Goal: Check status: Check status

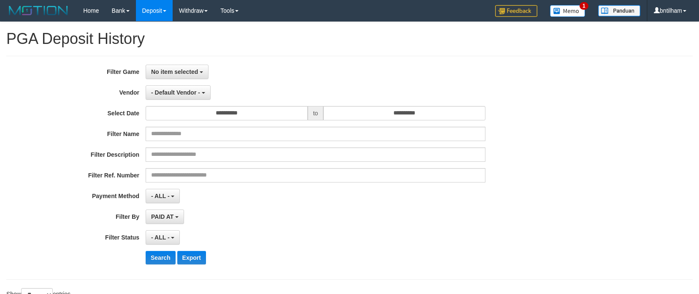
select select "**********"
select select "*"
select select "**"
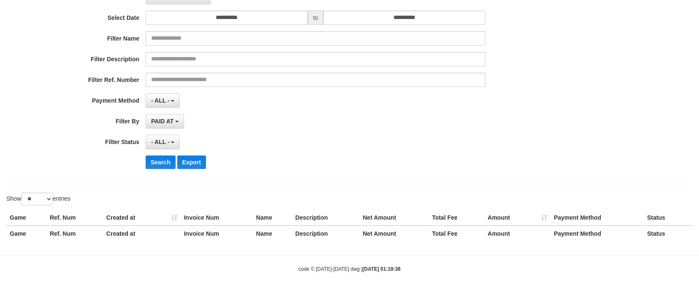
drag, startPoint x: 360, startPoint y: 204, endPoint x: 694, endPoint y: 241, distance: 335.6
click at [362, 204] on div "Show ** ** ** *** entries" at bounding box center [349, 200] width 699 height 15
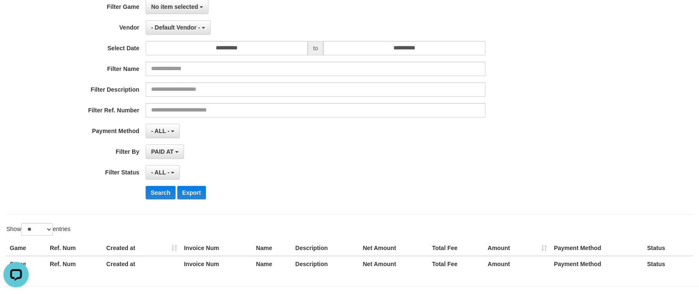
scroll to position [0, 0]
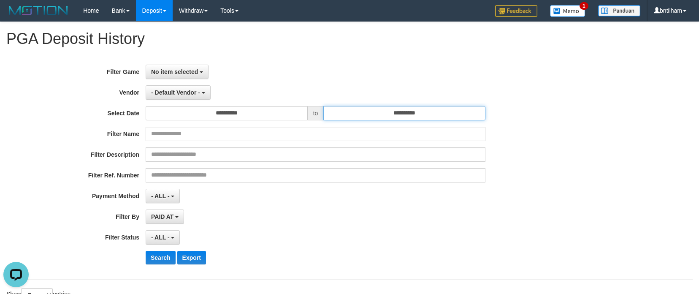
click at [425, 114] on input "**********" at bounding box center [404, 113] width 162 height 14
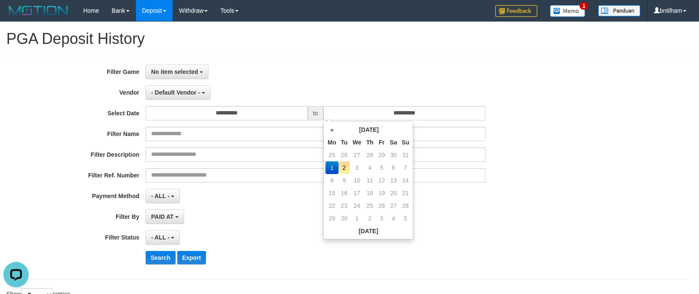
click at [346, 165] on td "2" at bounding box center [345, 167] width 12 height 13
type input "**********"
click at [185, 70] on span "No item selected" at bounding box center [174, 71] width 47 height 7
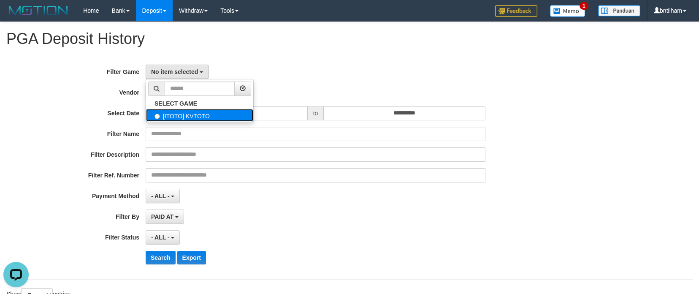
drag, startPoint x: 164, startPoint y: 115, endPoint x: 168, endPoint y: 119, distance: 5.4
click at [164, 115] on label "[ITOTO] KVTOTO" at bounding box center [199, 115] width 107 height 13
click at [283, 68] on div "No item selected SELECT GAME [ITOTO] KVTOTO" at bounding box center [316, 72] width 340 height 14
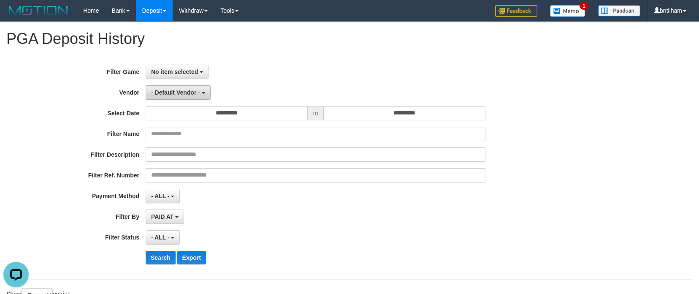
click at [168, 95] on span "- Default Vendor -" at bounding box center [175, 92] width 49 height 7
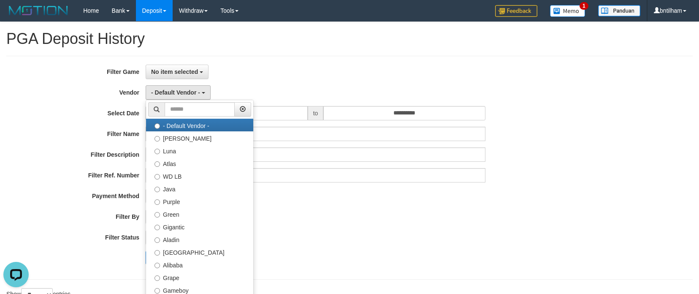
click at [371, 199] on div "- ALL - SELECT ALL - ALL - SELECT PAYMENT METHOD Mandiri BNI OVO CIMB BRI MAYBA…" at bounding box center [316, 196] width 340 height 14
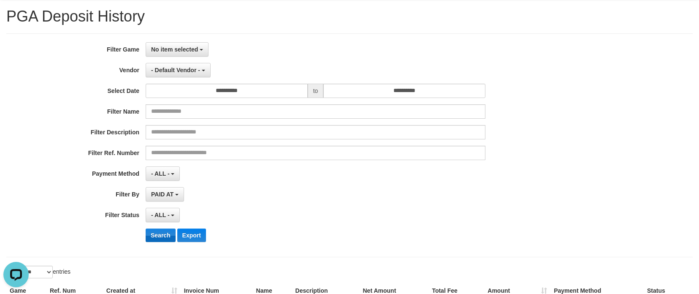
scroll to position [84, 0]
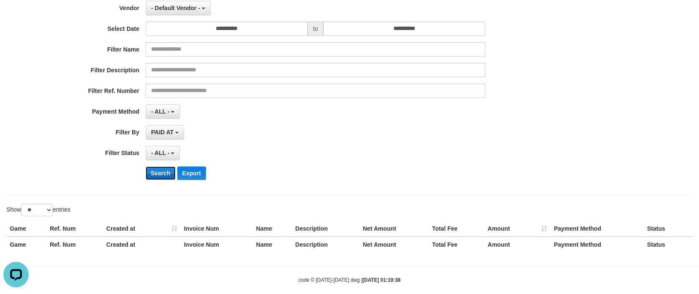
click at [159, 175] on button "Search" at bounding box center [161, 173] width 30 height 14
click at [159, 168] on button "Search" at bounding box center [161, 173] width 30 height 14
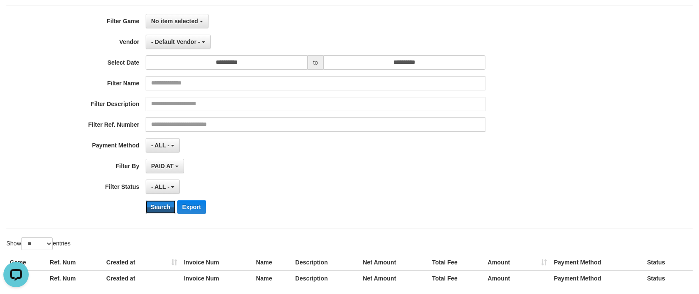
scroll to position [0, 0]
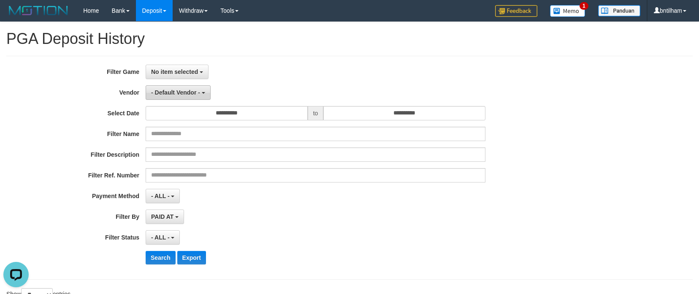
click at [170, 94] on span "- Default Vendor -" at bounding box center [175, 92] width 49 height 7
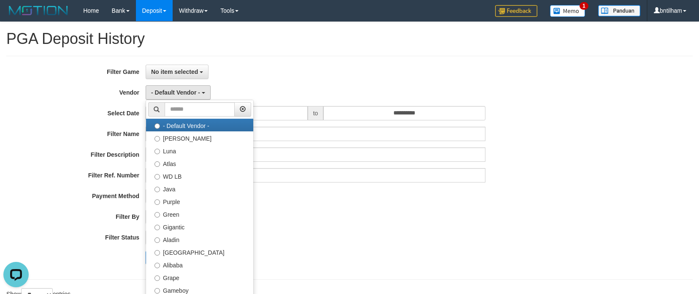
click at [434, 206] on div "**********" at bounding box center [291, 168] width 583 height 206
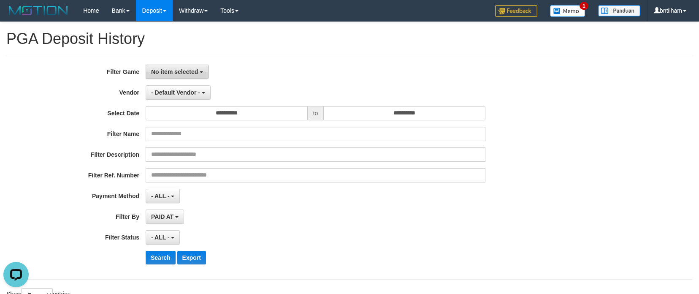
click at [174, 70] on span "No item selected" at bounding box center [174, 71] width 47 height 7
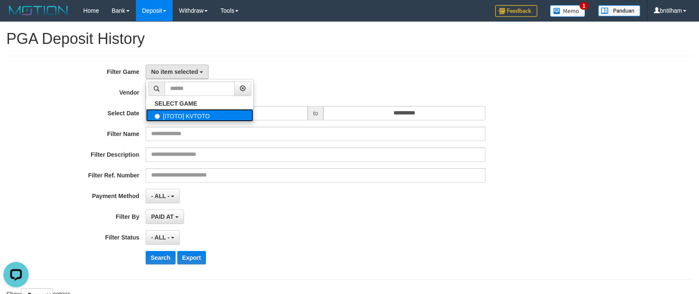
click at [174, 117] on label "[ITOTO] KVTOTO" at bounding box center [199, 115] width 107 height 13
click at [160, 254] on button "Search" at bounding box center [161, 258] width 30 height 14
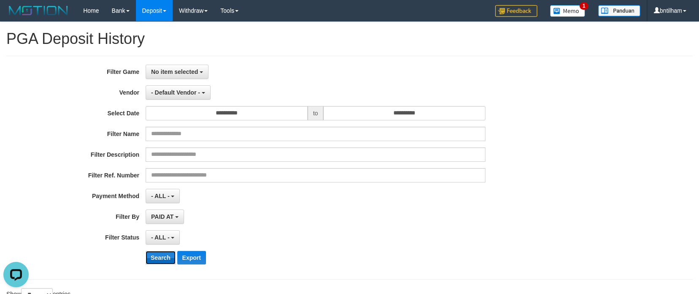
click at [160, 255] on button "Search" at bounding box center [161, 258] width 30 height 14
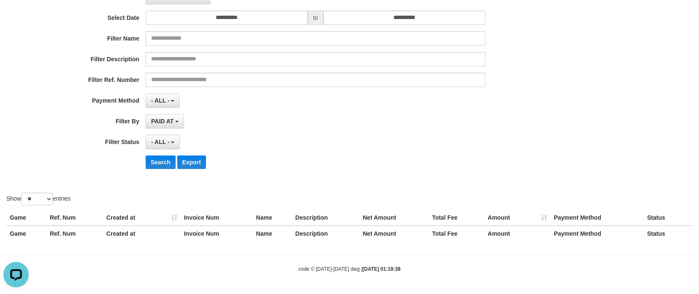
click at [280, 150] on div "**********" at bounding box center [291, 72] width 583 height 206
click at [274, 189] on div "**********" at bounding box center [349, 87] width 699 height 320
drag, startPoint x: 234, startPoint y: 252, endPoint x: 285, endPoint y: 215, distance: 62.6
click at [234, 251] on body "Toggle navigation Home Bank Account List Load By Website Group [ITOTO] KVTOTO M…" at bounding box center [349, 99] width 699 height 389
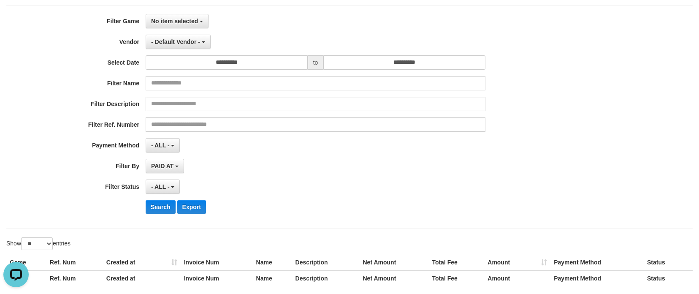
scroll to position [0, 0]
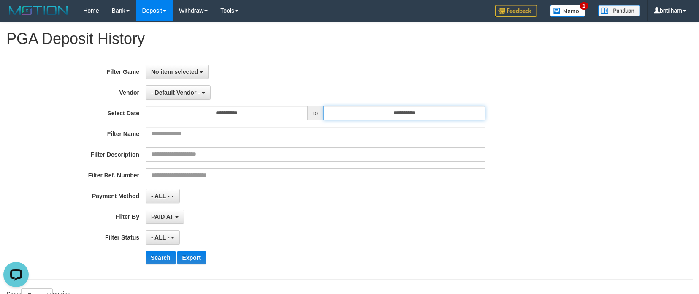
click at [407, 113] on input "**********" at bounding box center [404, 113] width 162 height 14
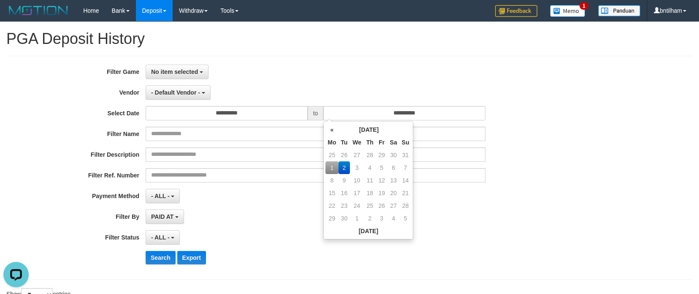
click at [339, 167] on td "2" at bounding box center [345, 167] width 12 height 13
click at [342, 167] on td "2" at bounding box center [345, 167] width 12 height 13
click at [272, 221] on div "PAID AT PAID AT CREATED AT" at bounding box center [316, 216] width 340 height 14
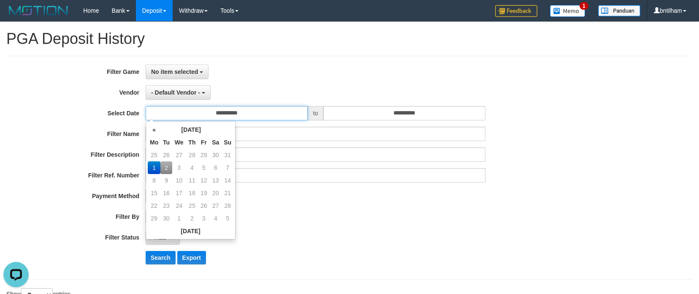
click at [236, 119] on input "**********" at bounding box center [227, 113] width 162 height 14
click at [164, 168] on td "2" at bounding box center [166, 167] width 12 height 13
type input "**********"
click at [350, 219] on div "PAID AT PAID AT CREATED AT" at bounding box center [316, 216] width 340 height 14
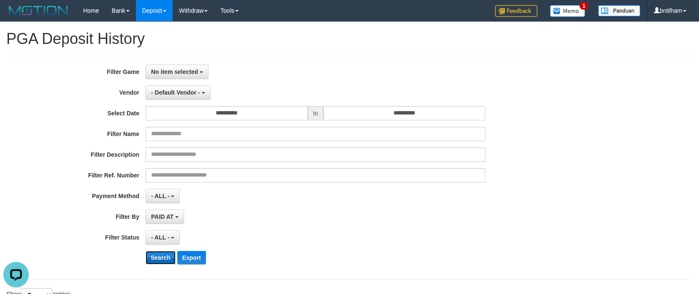
click at [166, 261] on button "Search" at bounding box center [161, 258] width 30 height 14
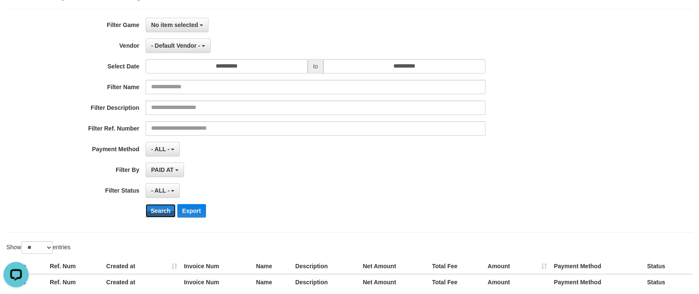
scroll to position [95, 0]
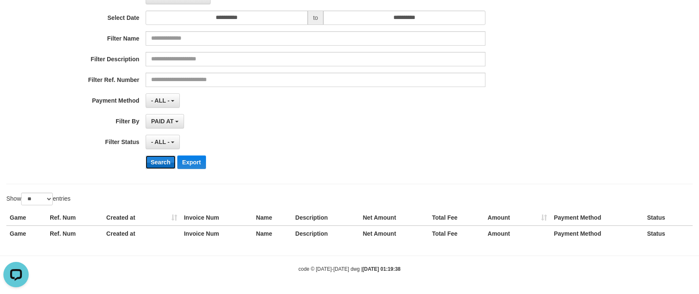
click at [155, 161] on button "Search" at bounding box center [161, 162] width 30 height 14
click at [151, 160] on button "Search" at bounding box center [161, 162] width 30 height 14
click at [160, 134] on div "**********" at bounding box center [291, 72] width 583 height 206
click at [162, 143] on span "- ALL -" at bounding box center [160, 141] width 19 height 7
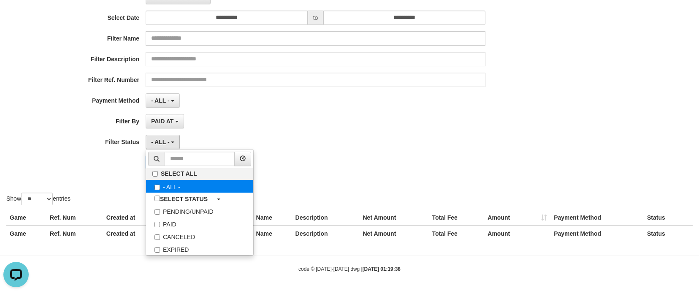
click at [171, 183] on label "- ALL -" at bounding box center [199, 186] width 107 height 13
select select "***"
drag, startPoint x: 369, startPoint y: 166, endPoint x: 318, endPoint y: 168, distance: 50.7
click at [361, 166] on div "Search Export" at bounding box center [364, 162] width 437 height 14
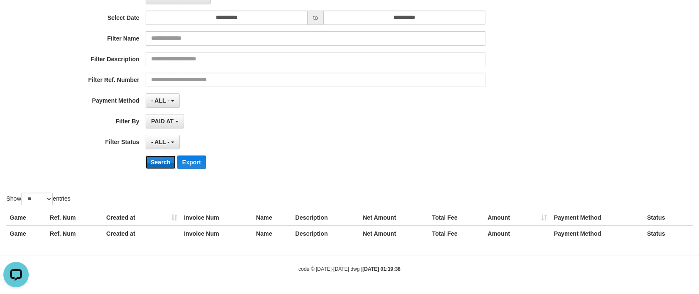
click at [163, 163] on button "Search" at bounding box center [161, 162] width 30 height 14
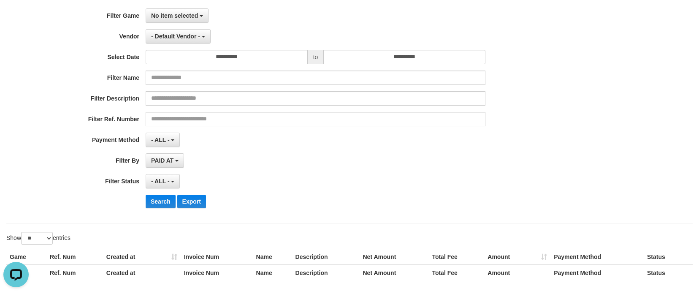
scroll to position [0, 0]
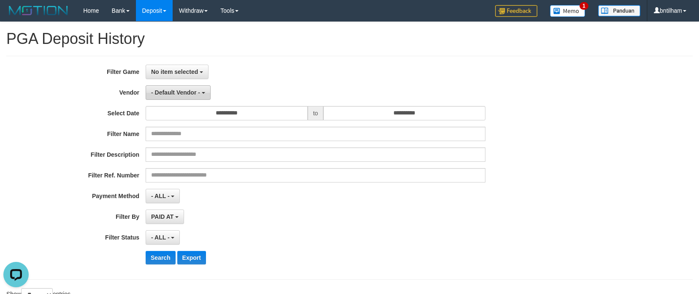
click at [171, 96] on button "- Default Vendor -" at bounding box center [178, 92] width 65 height 14
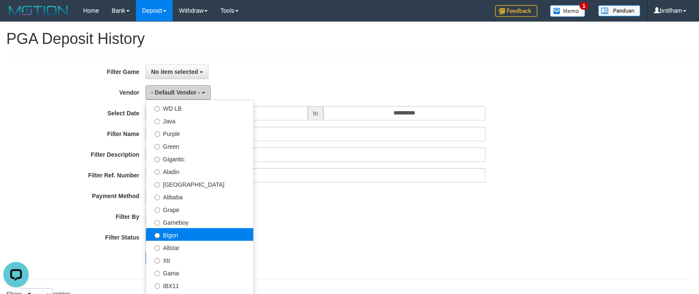
scroll to position [84, 0]
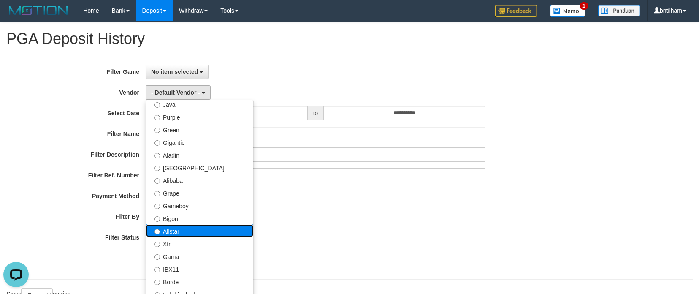
click at [164, 229] on label "Allstar" at bounding box center [199, 230] width 107 height 13
select select "**********"
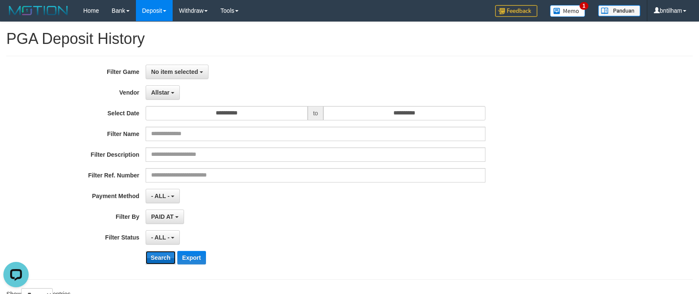
click at [165, 252] on button "Search" at bounding box center [161, 258] width 30 height 14
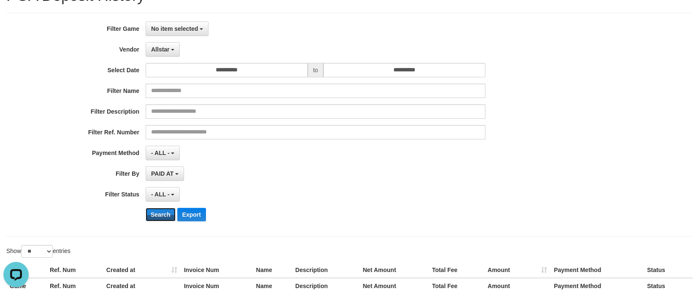
scroll to position [95, 0]
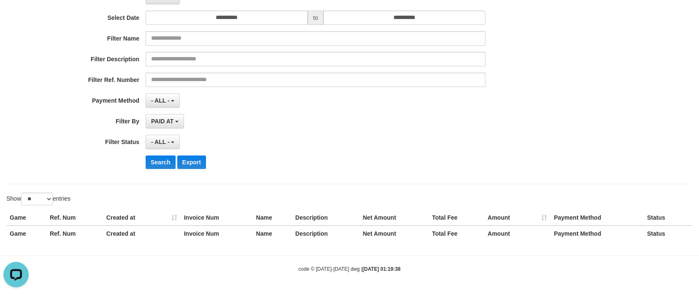
drag, startPoint x: 272, startPoint y: 179, endPoint x: 272, endPoint y: 185, distance: 5.1
click at [272, 180] on div "**********" at bounding box center [349, 72] width 687 height 224
click at [313, 146] on div "- ALL - SELECT ALL - ALL - SELECT STATUS PENDING/UNPAID PAID CANCELED EXPIRED" at bounding box center [316, 142] width 340 height 14
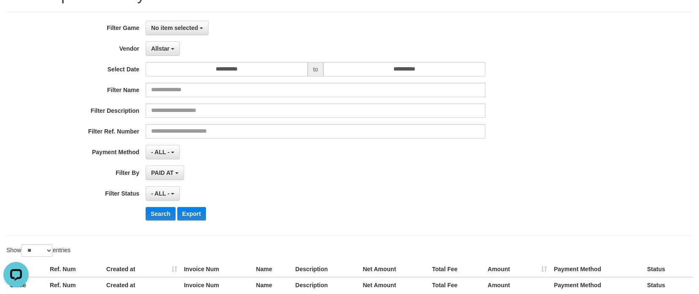
scroll to position [0, 0]
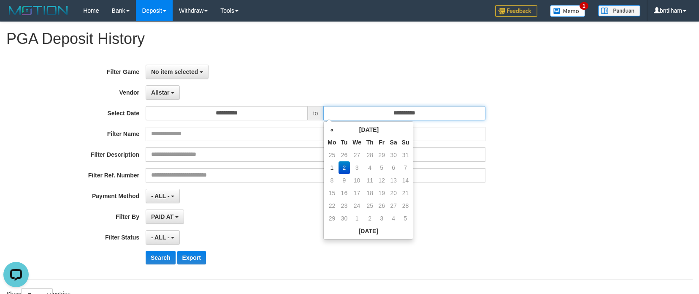
click at [407, 111] on input "**********" at bounding box center [404, 113] width 162 height 14
click at [480, 222] on div "PAID AT PAID AT CREATED AT" at bounding box center [316, 216] width 340 height 14
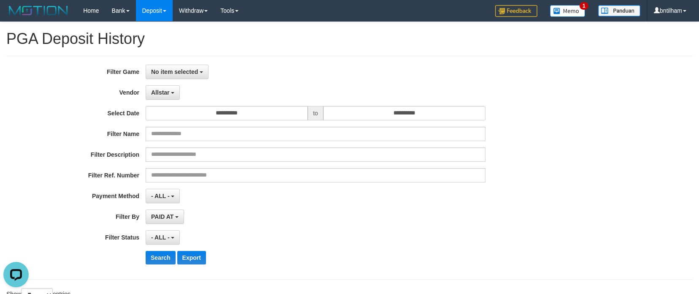
click at [375, 230] on div "**********" at bounding box center [291, 168] width 583 height 206
click at [337, 213] on div "PAID AT PAID AT CREATED AT" at bounding box center [316, 216] width 340 height 14
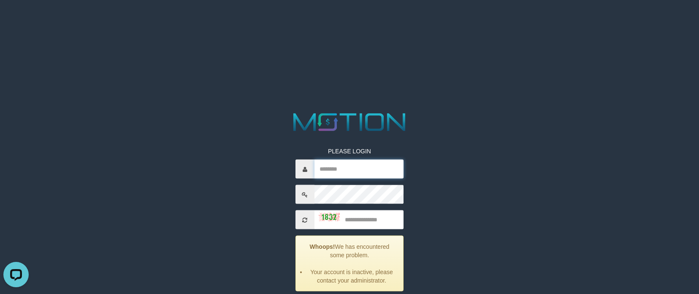
type input "********"
drag, startPoint x: 184, startPoint y: 23, endPoint x: 106, endPoint y: 1, distance: 80.7
click at [181, 21] on html "PLEASE LOGIN ******** Whoops! We has encountered some problem. Your account is …" at bounding box center [349, 10] width 699 height 21
click at [352, 225] on input "text" at bounding box center [359, 219] width 89 height 19
type input "*"
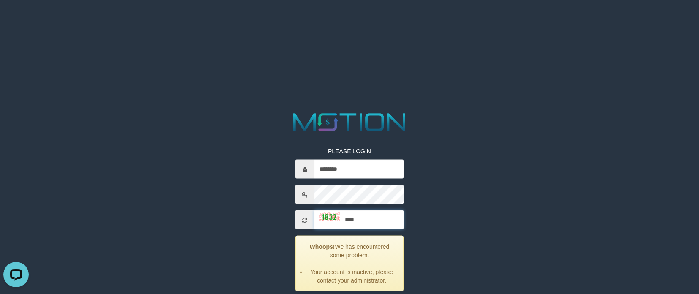
type input "****"
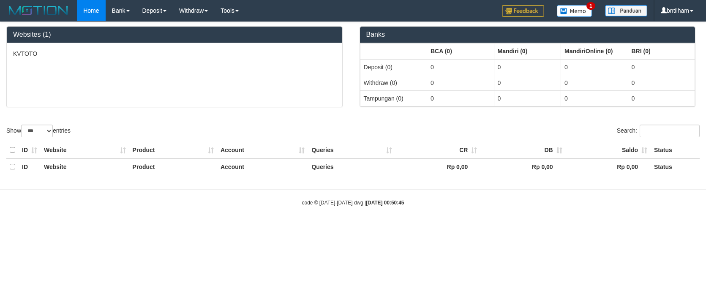
select select "***"
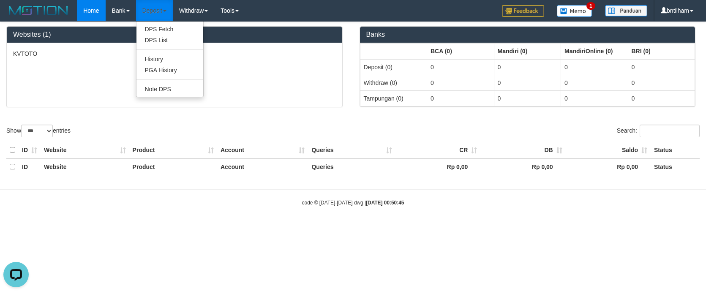
drag, startPoint x: 154, startPoint y: 11, endPoint x: 168, endPoint y: 40, distance: 32.3
click at [154, 11] on link "Deposit" at bounding box center [154, 10] width 37 height 21
click at [151, 11] on link "Deposit" at bounding box center [154, 10] width 37 height 21
click at [161, 69] on link "PGA History" at bounding box center [169, 70] width 67 height 11
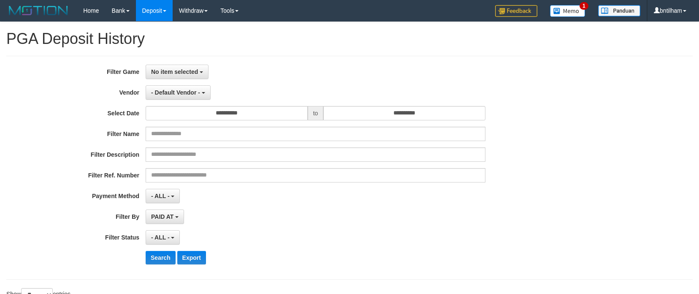
select select
select select "**"
drag, startPoint x: 181, startPoint y: 70, endPoint x: 185, endPoint y: 82, distance: 13.0
click at [181, 70] on span "No item selected" at bounding box center [174, 71] width 47 height 7
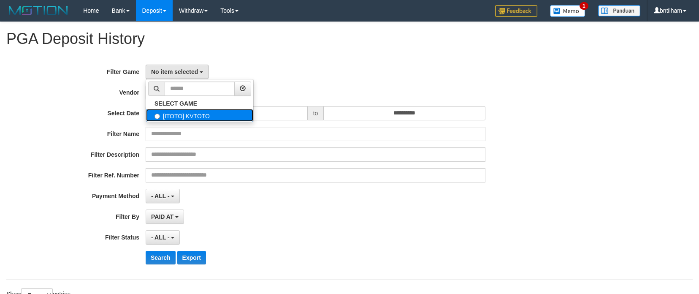
click at [172, 114] on label "[ITOTO] KVTOTO" at bounding box center [199, 115] width 107 height 13
select select "****"
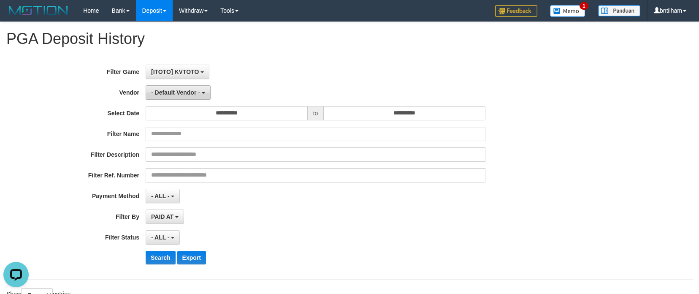
click at [176, 90] on span "- Default Vendor -" at bounding box center [175, 92] width 49 height 7
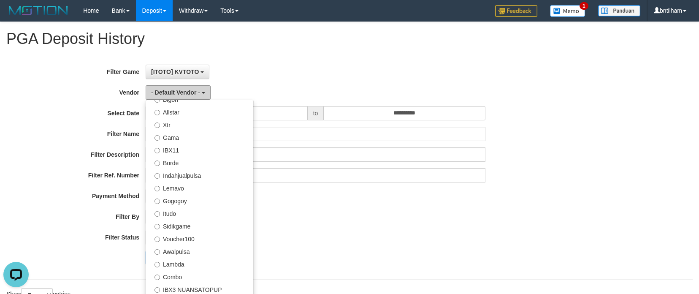
scroll to position [277, 0]
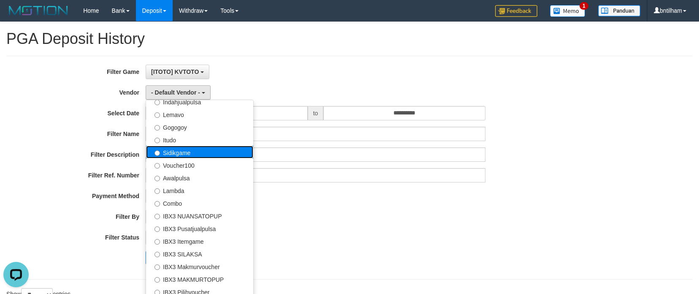
click at [164, 152] on label "Sidikgame" at bounding box center [199, 152] width 107 height 13
select select "**********"
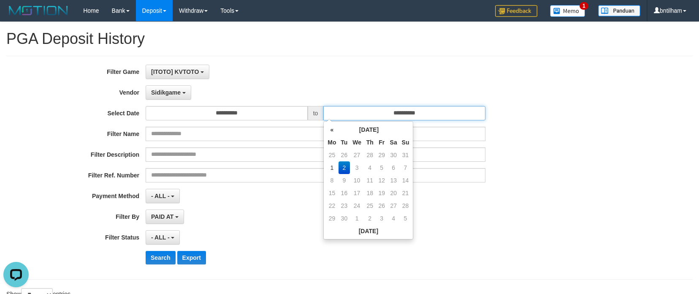
click at [396, 116] on input "**********" at bounding box center [404, 113] width 162 height 14
click at [345, 165] on td "2" at bounding box center [345, 167] width 12 height 13
click at [206, 225] on div "**********" at bounding box center [291, 168] width 583 height 206
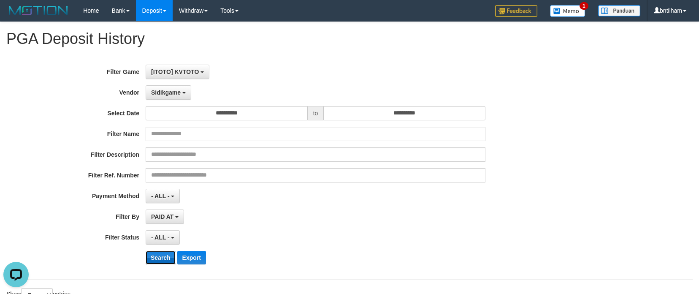
click at [157, 255] on button "Search" at bounding box center [161, 258] width 30 height 14
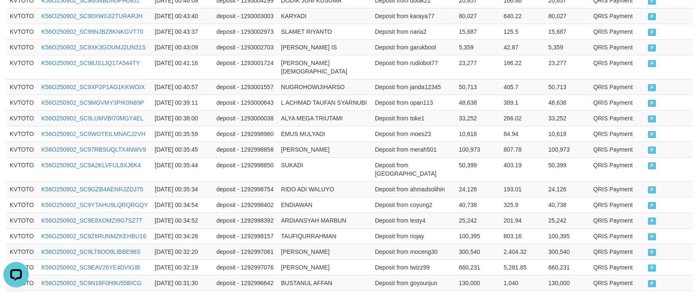
scroll to position [464, 0]
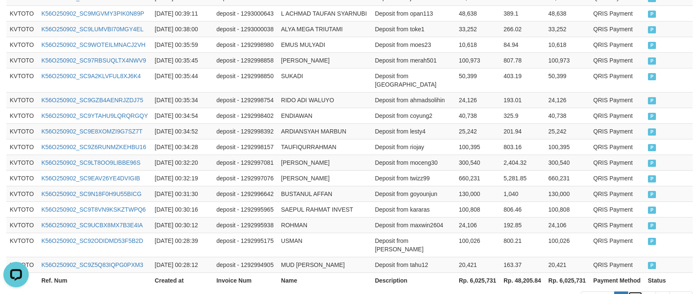
click at [633, 291] on link "2" at bounding box center [635, 298] width 14 height 14
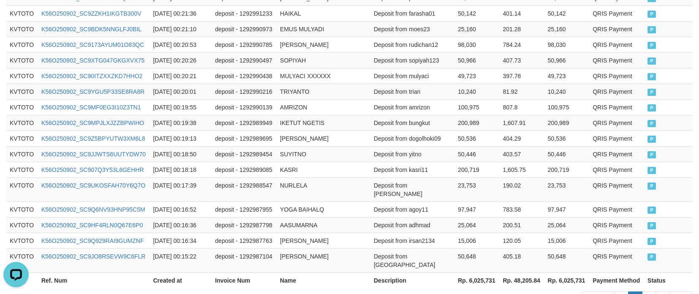
scroll to position [509, 0]
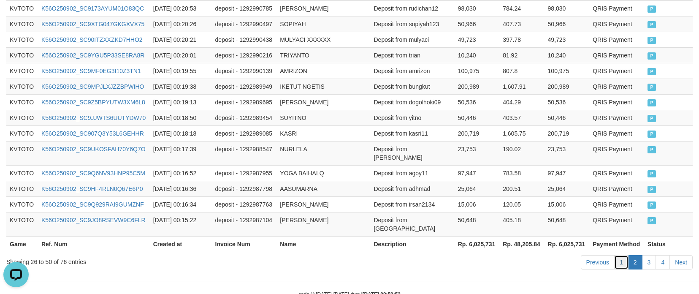
click at [620, 255] on link "1" at bounding box center [621, 262] width 14 height 14
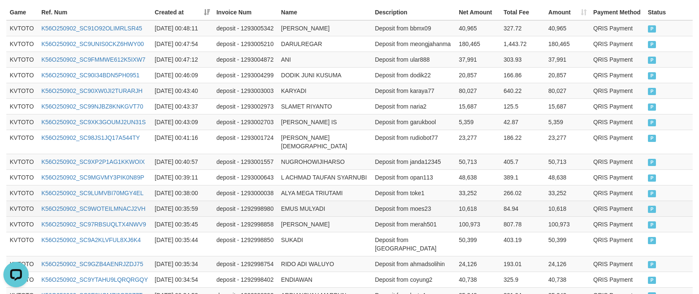
scroll to position [332, 0]
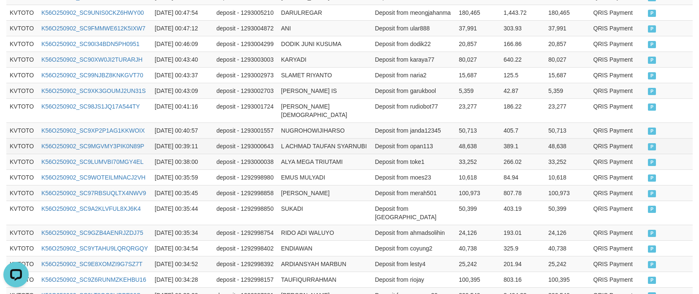
click at [372, 138] on td "Deposit from opan113" at bounding box center [414, 146] width 84 height 16
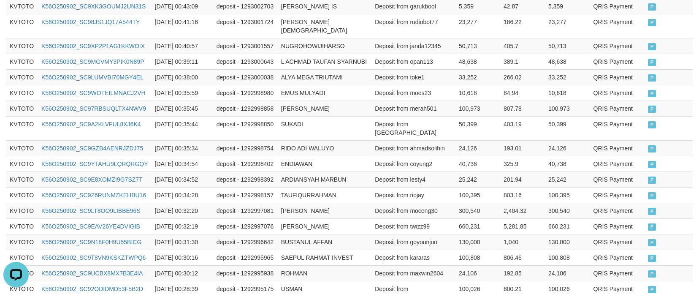
scroll to position [501, 0]
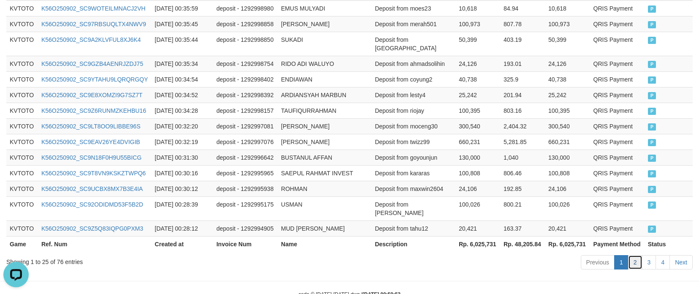
click at [630, 255] on link "2" at bounding box center [635, 262] width 14 height 14
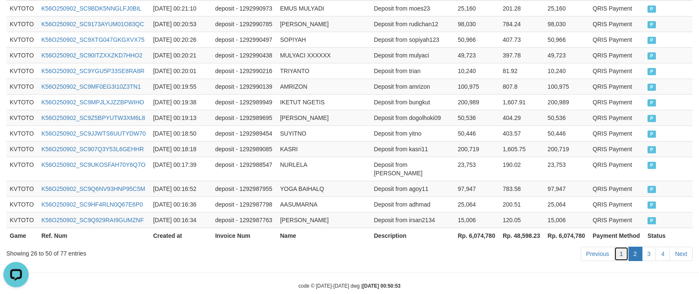
click at [620, 247] on link "1" at bounding box center [621, 254] width 14 height 14
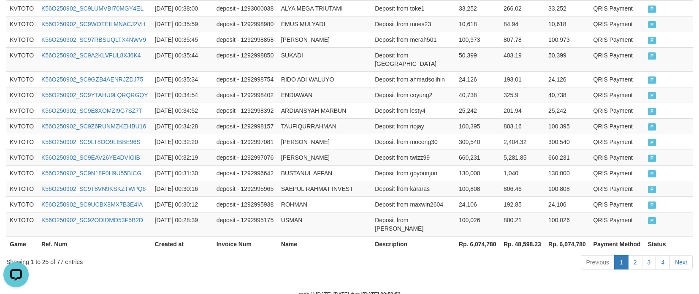
scroll to position [501, 0]
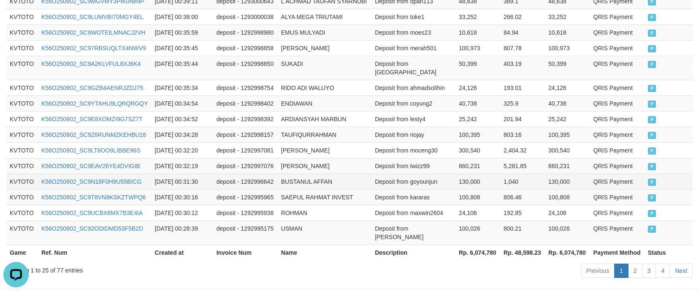
click at [364, 174] on td "BUSTANUL AFFAN" at bounding box center [325, 182] width 94 height 16
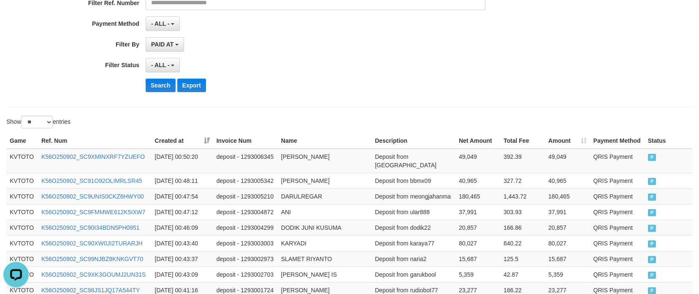
scroll to position [127, 0]
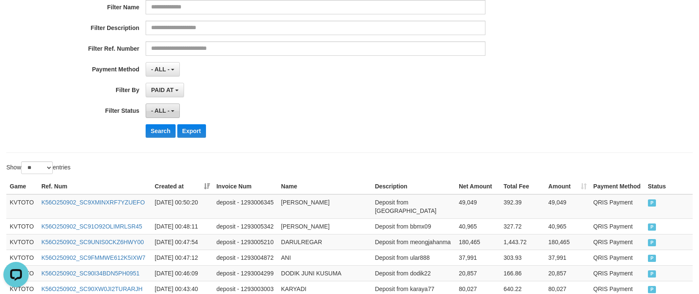
click at [158, 112] on span "- ALL -" at bounding box center [160, 110] width 19 height 7
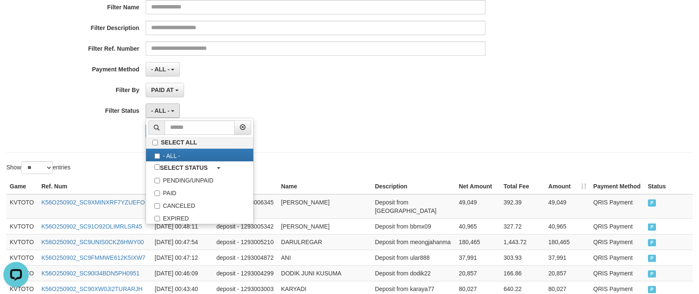
click at [337, 158] on div "**********" at bounding box center [349, 275] width 699 height 760
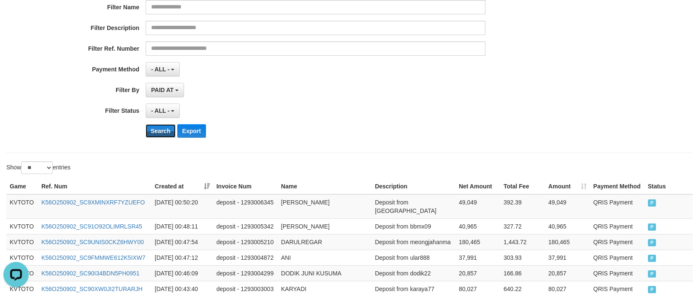
drag, startPoint x: 157, startPoint y: 133, endPoint x: 196, endPoint y: 138, distance: 38.7
click at [157, 133] on button "Search" at bounding box center [161, 131] width 30 height 14
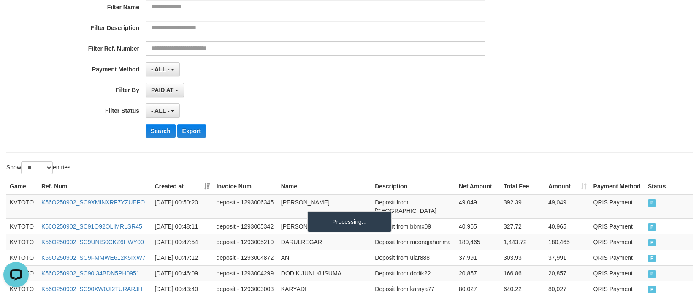
click at [283, 119] on div "**********" at bounding box center [291, 41] width 583 height 206
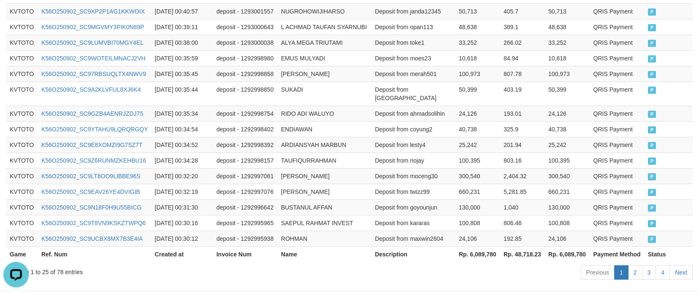
scroll to position [501, 0]
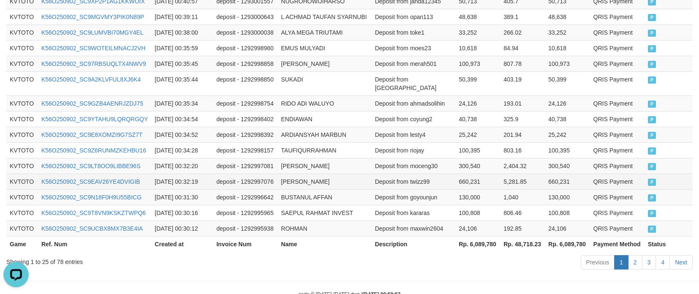
click at [399, 174] on td "Deposit from twizz99" at bounding box center [414, 182] width 84 height 16
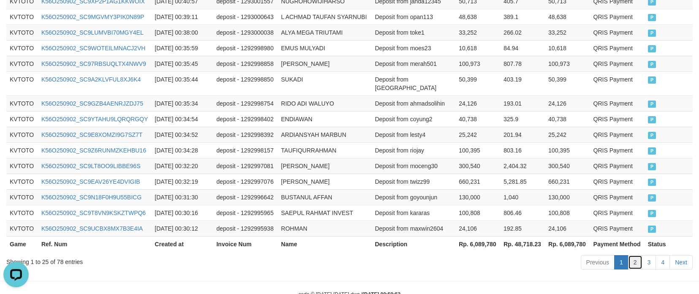
click at [633, 255] on link "2" at bounding box center [635, 262] width 14 height 14
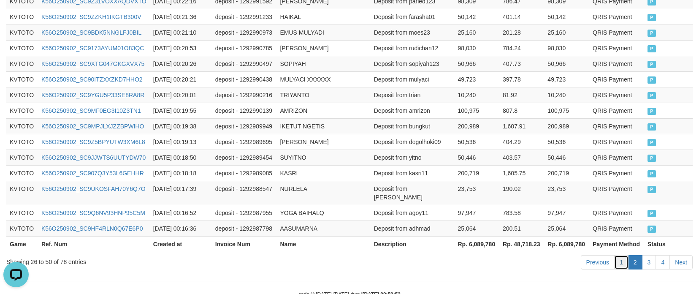
click at [618, 255] on link "1" at bounding box center [621, 262] width 14 height 14
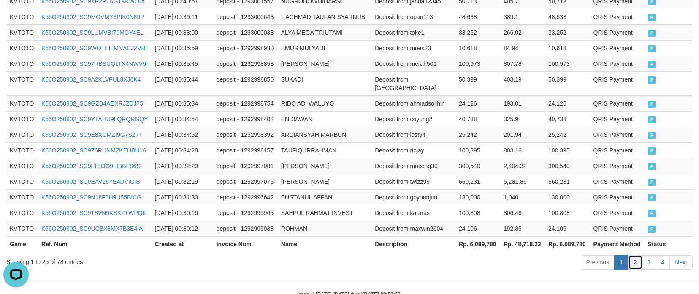
click at [631, 255] on link "2" at bounding box center [635, 262] width 14 height 14
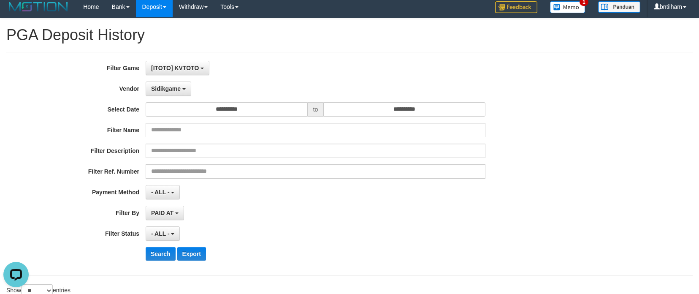
scroll to position [0, 0]
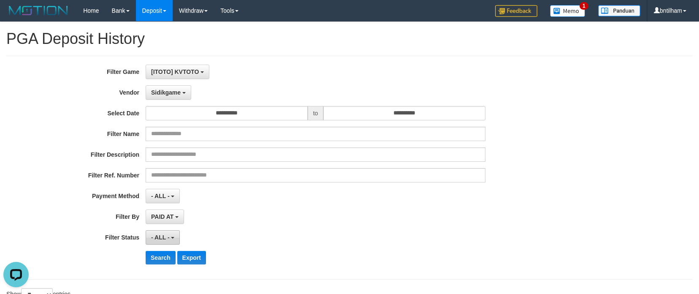
click at [157, 241] on button "- ALL -" at bounding box center [163, 237] width 34 height 14
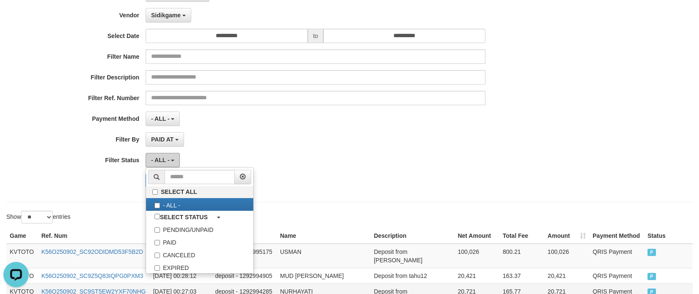
scroll to position [84, 0]
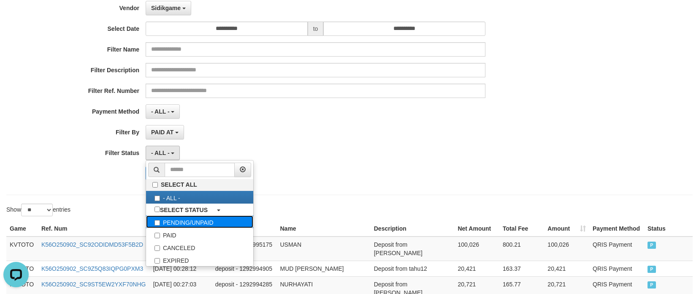
click at [171, 222] on label "PENDING/UNPAID" at bounding box center [199, 221] width 107 height 13
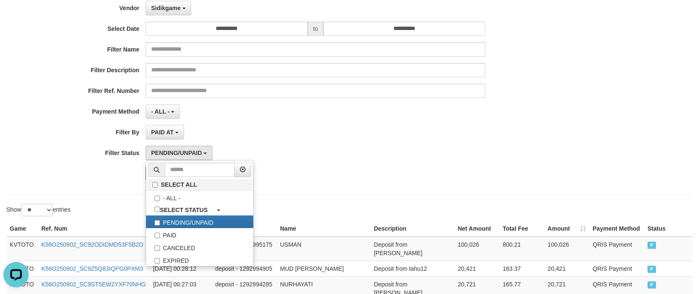
drag, startPoint x: 317, startPoint y: 158, endPoint x: 195, endPoint y: 199, distance: 128.5
click at [304, 163] on div "**********" at bounding box center [291, 83] width 583 height 206
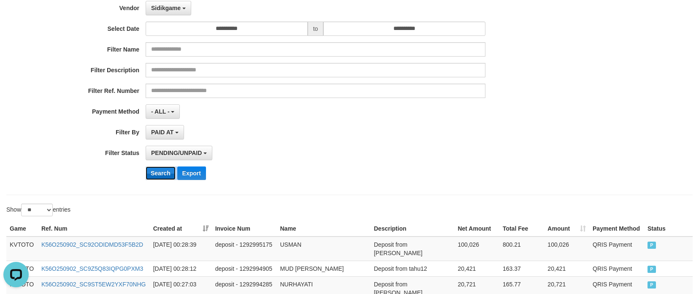
click at [169, 172] on button "Search" at bounding box center [161, 173] width 30 height 14
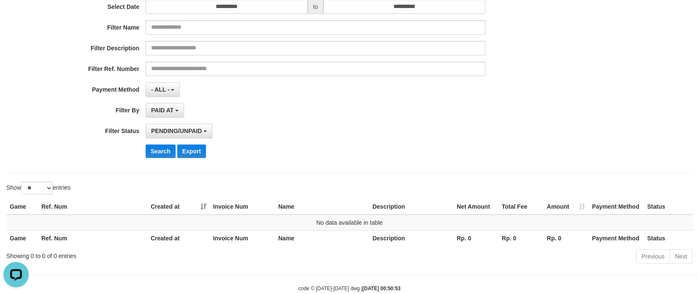
scroll to position [126, 0]
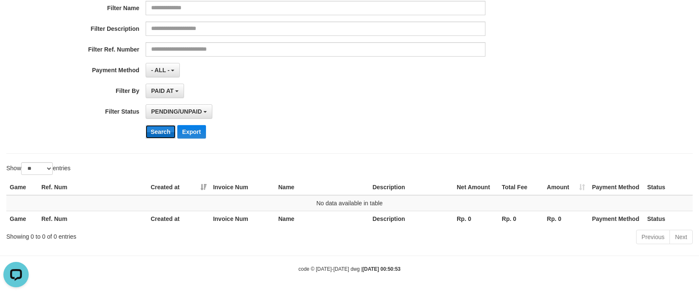
click at [160, 135] on button "Search" at bounding box center [161, 132] width 30 height 14
click at [376, 114] on div "PENDING/UNPAID SELECT ALL - ALL - SELECT STATUS PENDING/UNPAID PAID CANCELED EX…" at bounding box center [316, 111] width 340 height 14
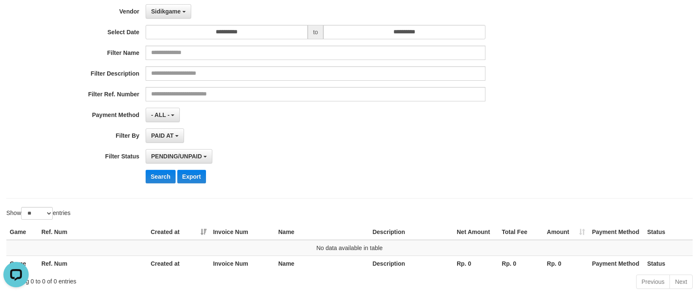
scroll to position [0, 0]
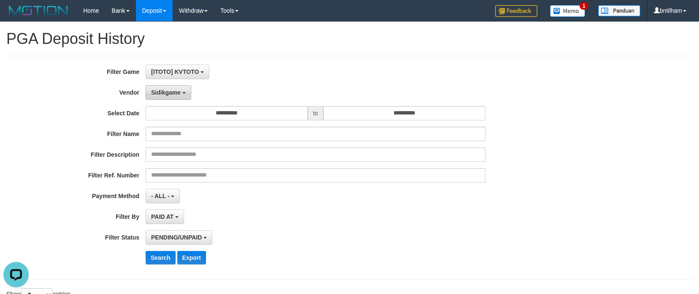
click at [165, 90] on span "Sidikgame" at bounding box center [166, 92] width 30 height 7
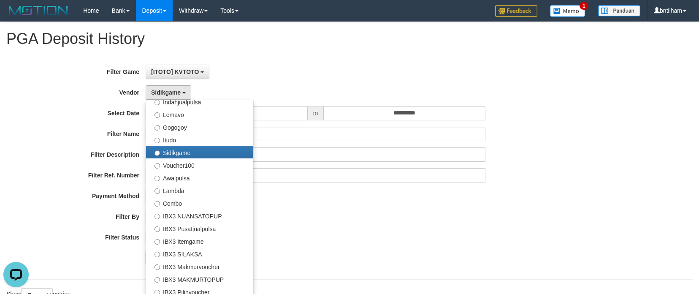
click at [329, 203] on div "- ALL - SELECT ALL - ALL - SELECT PAYMENT METHOD Mandiri BNI OVO CIMB BRI MAYBA…" at bounding box center [316, 196] width 340 height 14
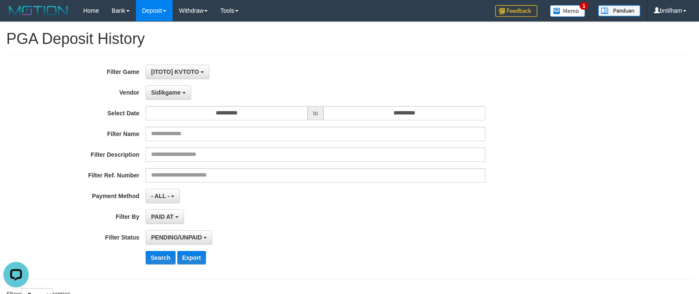
click at [321, 224] on div "**********" at bounding box center [291, 168] width 583 height 206
click at [164, 258] on button "Search" at bounding box center [161, 258] width 30 height 14
click at [292, 220] on div "PAID AT PAID AT CREATED AT" at bounding box center [316, 216] width 340 height 14
click at [170, 254] on button "Search" at bounding box center [161, 258] width 30 height 14
click at [164, 255] on button "Search" at bounding box center [161, 258] width 30 height 14
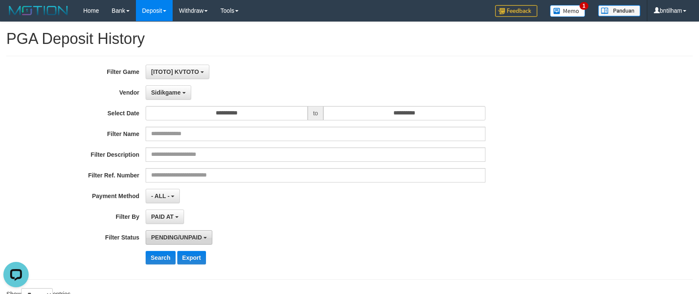
click at [168, 241] on button "PENDING/UNPAID" at bounding box center [179, 237] width 67 height 14
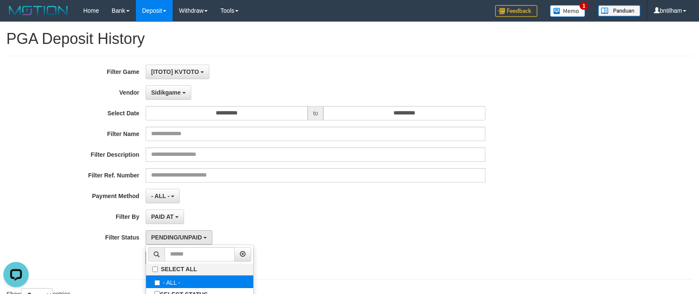
select select "***"
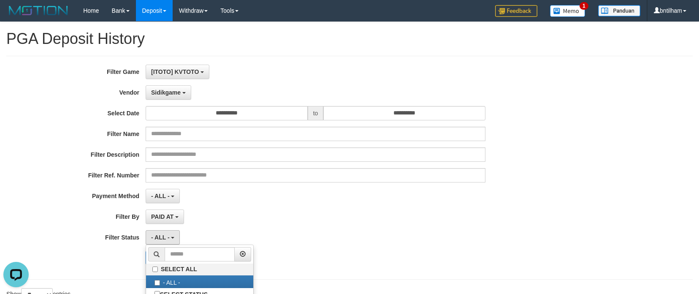
click at [274, 225] on div "**********" at bounding box center [291, 168] width 583 height 206
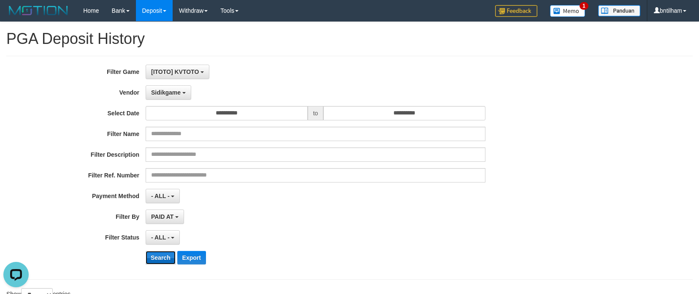
click at [163, 254] on button "Search" at bounding box center [161, 258] width 30 height 14
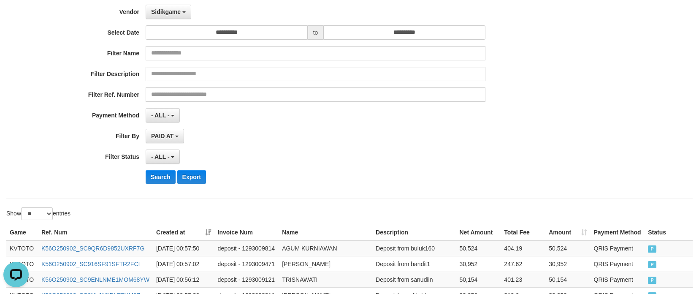
scroll to position [211, 0]
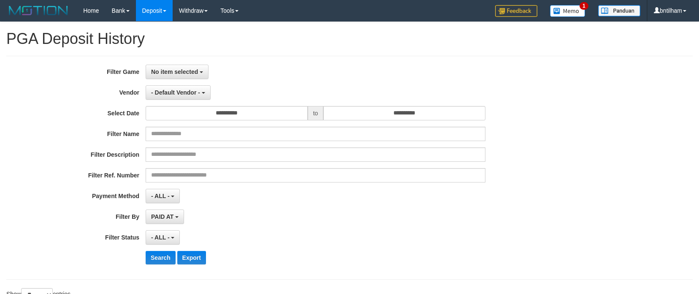
select select
select select "**"
select select
select select "**"
click at [161, 10] on link "Deposit" at bounding box center [154, 10] width 37 height 21
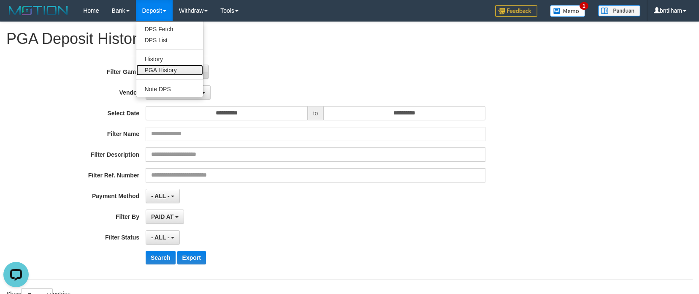
click at [163, 71] on link "PGA History" at bounding box center [169, 70] width 67 height 11
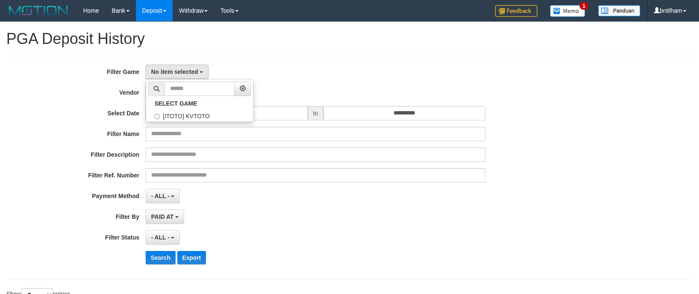
select select
select select "**"
click at [166, 114] on label "[ITOTO] KVTOTO" at bounding box center [199, 115] width 107 height 13
select select "****"
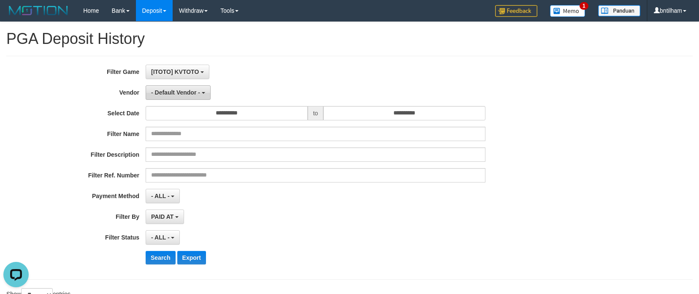
click at [163, 93] on span "- Default Vendor -" at bounding box center [175, 92] width 49 height 7
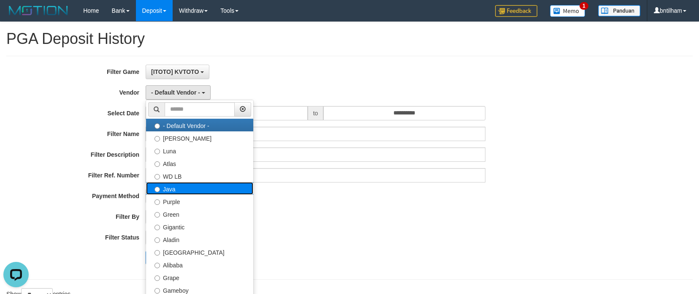
click at [162, 188] on label "Java" at bounding box center [199, 188] width 107 height 13
select select "**********"
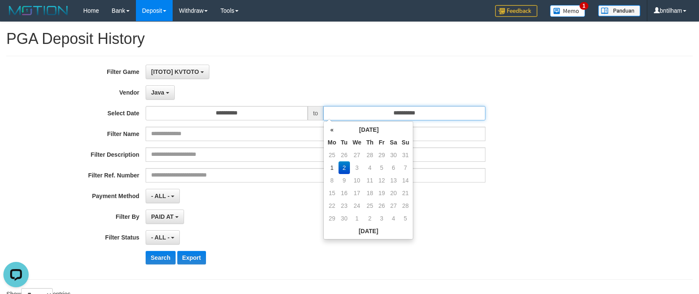
click at [399, 110] on input "**********" at bounding box center [404, 113] width 162 height 14
click at [330, 168] on td "1" at bounding box center [332, 167] width 13 height 13
type input "**********"
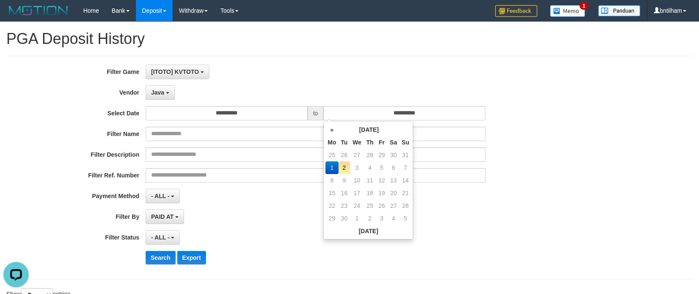
click at [275, 248] on div "**********" at bounding box center [291, 168] width 583 height 206
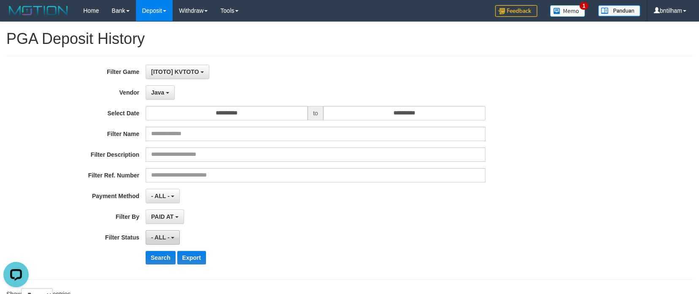
click at [164, 236] on span "- ALL -" at bounding box center [160, 237] width 19 height 7
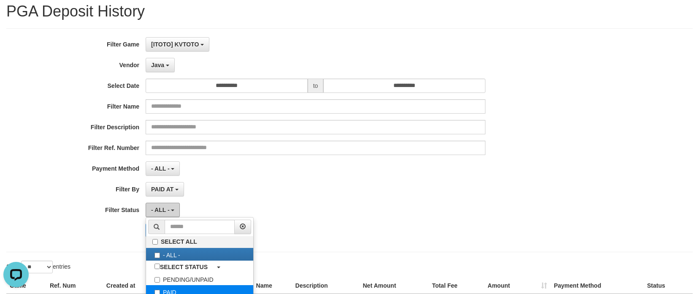
scroll to position [42, 0]
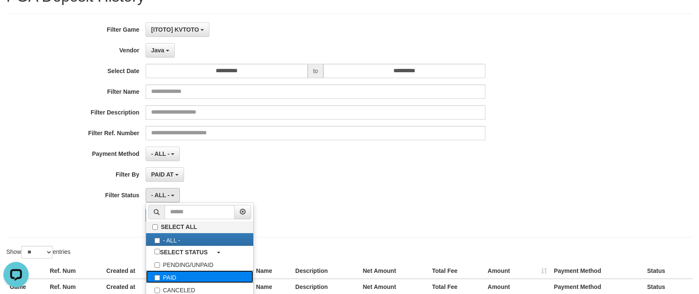
click at [168, 273] on label "PAID" at bounding box center [199, 276] width 107 height 13
select select "*"
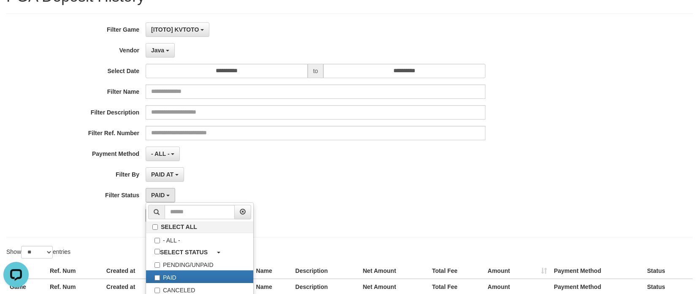
click at [307, 171] on div "PAID AT PAID AT CREATED AT" at bounding box center [316, 174] width 340 height 14
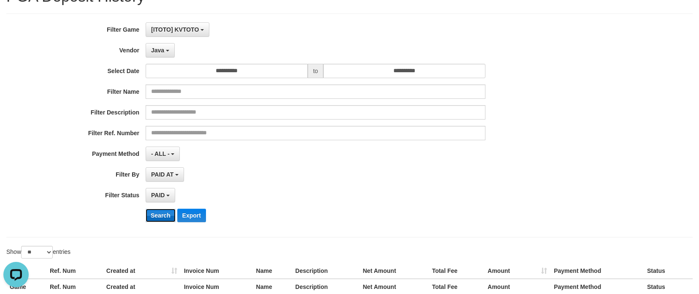
click at [161, 216] on button "Search" at bounding box center [161, 216] width 30 height 14
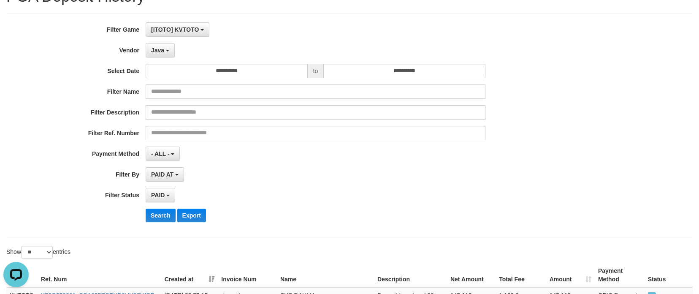
click at [346, 195] on div "PAID SELECT ALL - ALL - SELECT STATUS PENDING/UNPAID PAID CANCELED EXPIRED" at bounding box center [316, 195] width 340 height 14
click at [164, 217] on button "Search" at bounding box center [161, 216] width 30 height 14
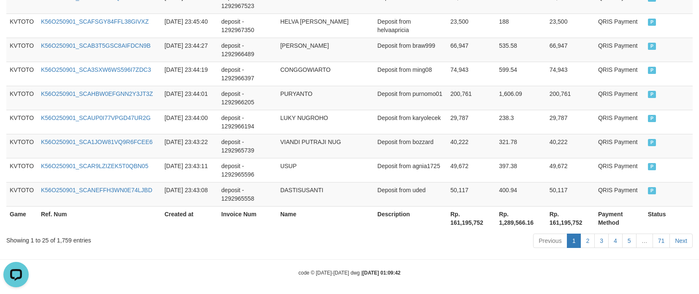
scroll to position [729, 0]
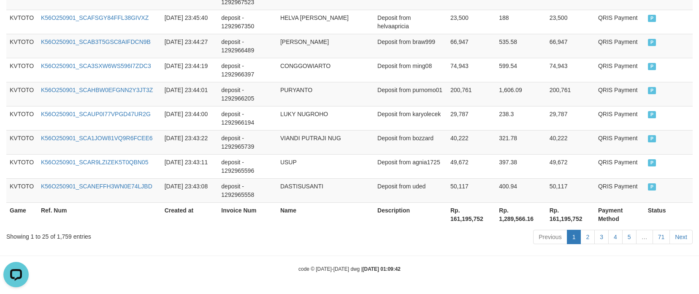
click at [64, 239] on div "Showing 1 to 25 of 1,759 entries" at bounding box center [145, 235] width 279 height 12
copy div "Showing 1 to 25 of 1,759 entries"
click at [66, 235] on div "Showing 1 to 25 of 1,759 entries" at bounding box center [145, 235] width 279 height 12
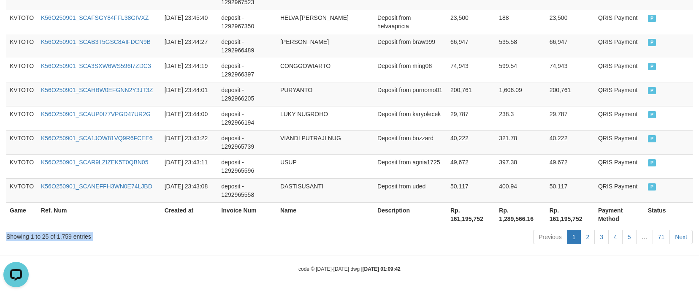
click at [66, 235] on div "Showing 1 to 25 of 1,759 entries" at bounding box center [145, 235] width 279 height 12
click at [72, 235] on div "Showing 1 to 25 of 1,759 entries" at bounding box center [145, 235] width 279 height 12
click at [64, 236] on div "Showing 1 to 25 of 1,759 entries" at bounding box center [145, 235] width 279 height 12
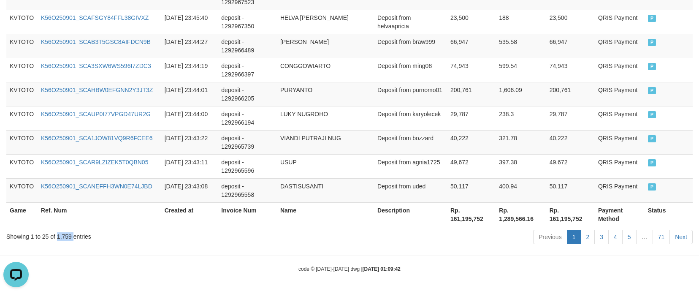
copy div "1,759"
click at [461, 219] on th "Rp. 161,195,752" at bounding box center [471, 214] width 49 height 24
copy th "161,195,752"
click at [318, 246] on div "Previous 1 2 3 4 5 … 71 Next" at bounding box center [495, 238] width 395 height 18
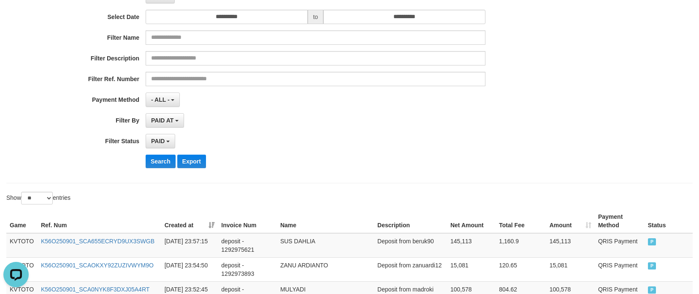
scroll to position [11, 0]
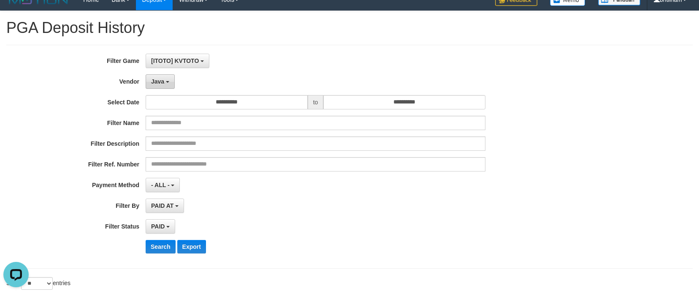
click at [166, 84] on button "Java" at bounding box center [160, 81] width 29 height 14
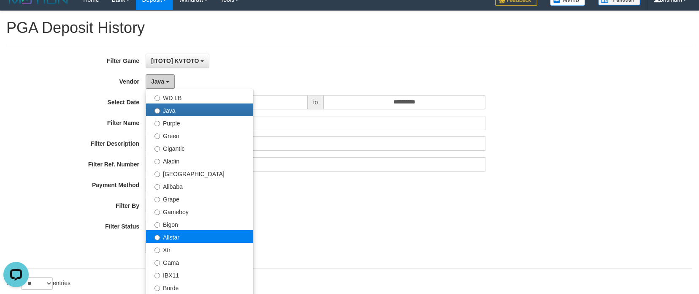
scroll to position [84, 0]
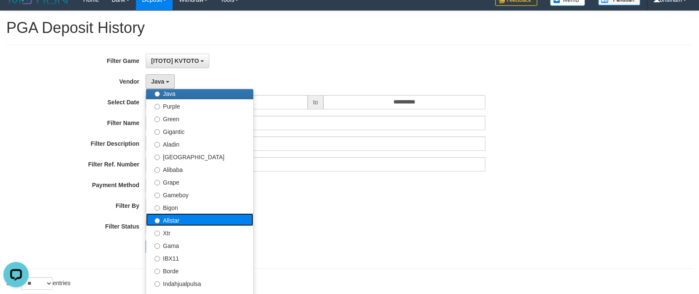
click at [162, 221] on label "Allstar" at bounding box center [199, 219] width 107 height 13
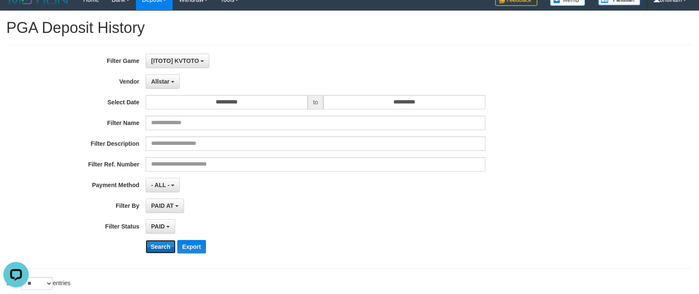
click at [163, 245] on button "Search" at bounding box center [161, 247] width 30 height 14
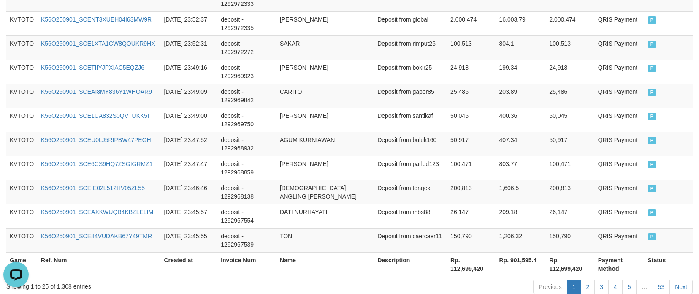
scroll to position [729, 0]
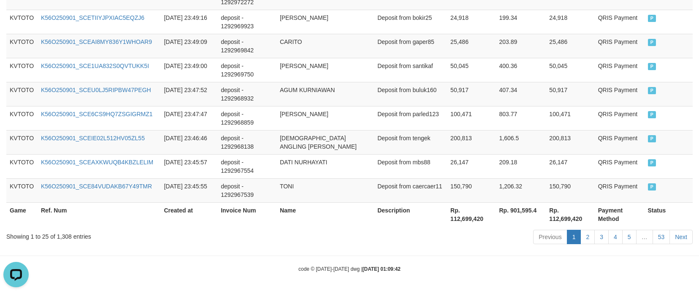
click at [68, 237] on div "Showing 1 to 25 of 1,308 entries" at bounding box center [145, 235] width 279 height 12
copy div "1,308"
click at [462, 222] on th "Rp. 112,699,420" at bounding box center [471, 214] width 49 height 24
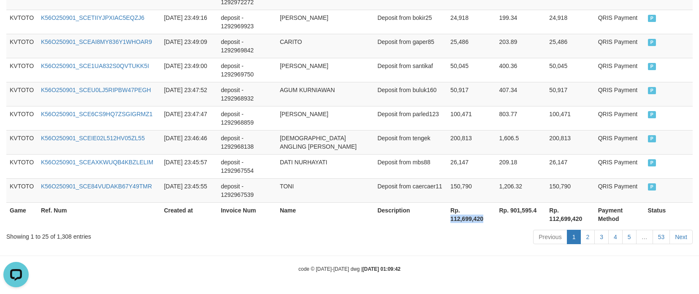
click at [462, 222] on th "Rp. 112,699,420" at bounding box center [471, 214] width 49 height 24
copy th "112,699,420"
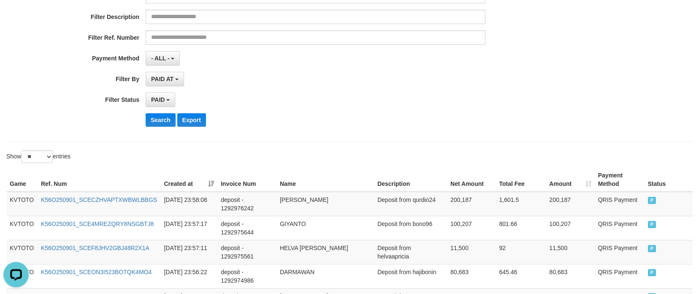
scroll to position [0, 0]
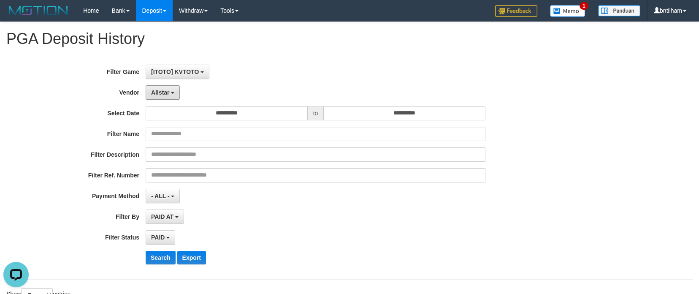
drag, startPoint x: 168, startPoint y: 97, endPoint x: 206, endPoint y: 152, distance: 67.4
click at [168, 97] on button "Allstar" at bounding box center [163, 92] width 34 height 14
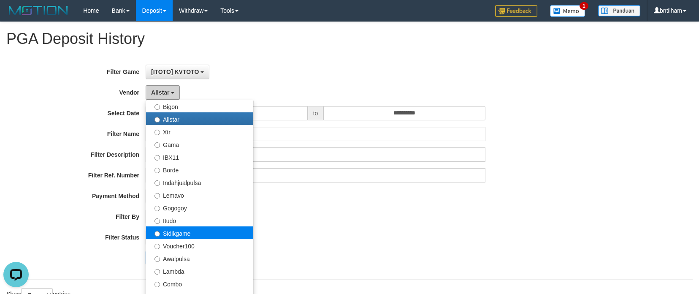
scroll to position [211, 0]
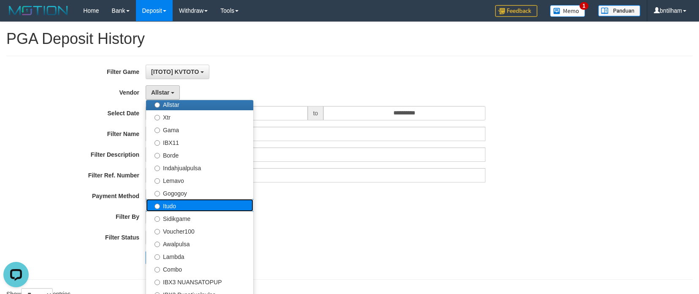
click at [167, 204] on label "Itudo" at bounding box center [199, 205] width 107 height 13
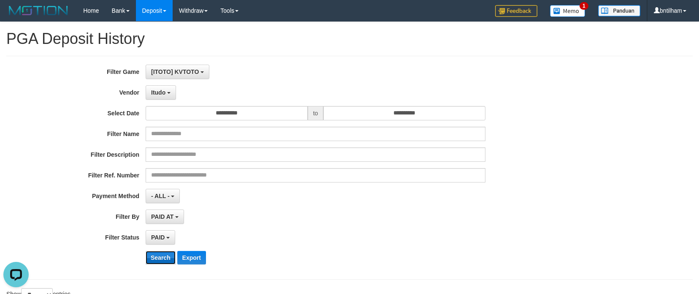
click at [149, 258] on button "Search" at bounding box center [161, 258] width 30 height 14
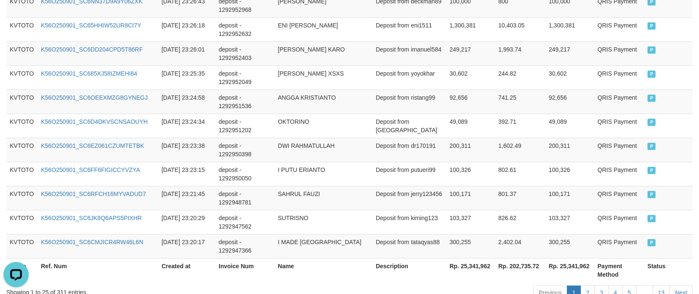
scroll to position [729, 0]
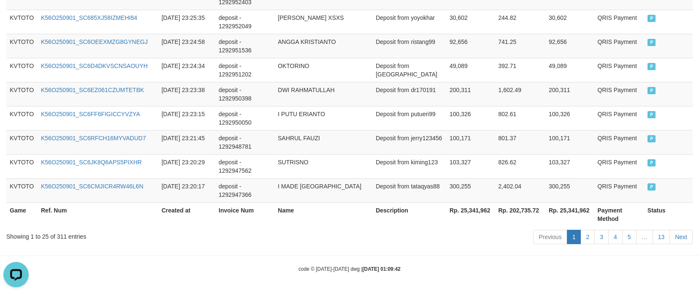
click at [62, 235] on div "Showing 1 to 25 of 311 entries" at bounding box center [145, 235] width 279 height 12
copy div "311"
click at [469, 209] on th "Rp. 25,341,962" at bounding box center [470, 214] width 49 height 24
click at [469, 210] on th "Rp. 25,341,962" at bounding box center [470, 214] width 49 height 24
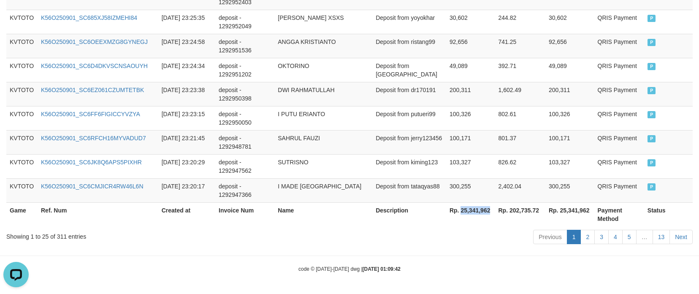
copy th "25,341,962"
click at [285, 238] on div "Showing 1 to 25 of 311 entries" at bounding box center [145, 235] width 291 height 12
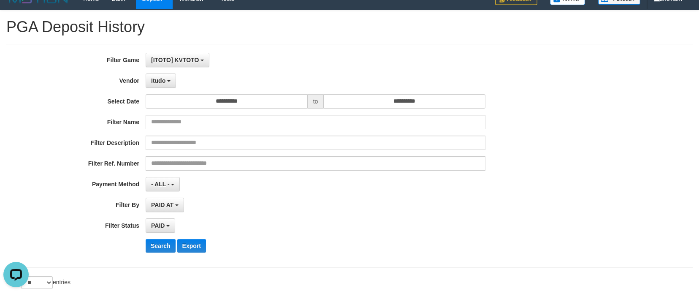
scroll to position [0, 0]
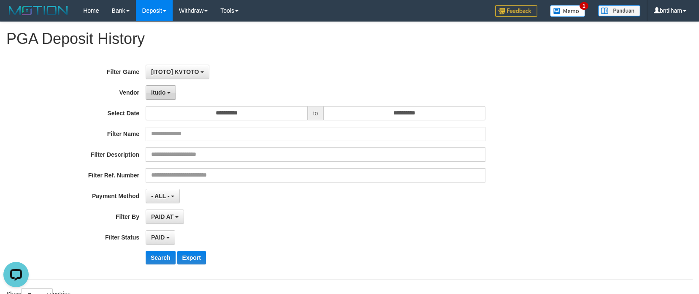
click at [157, 91] on span "Itudo" at bounding box center [158, 92] width 14 height 7
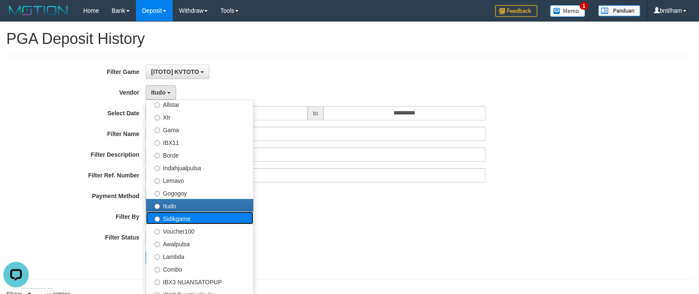
click at [171, 219] on label "Sidikgame" at bounding box center [199, 218] width 107 height 13
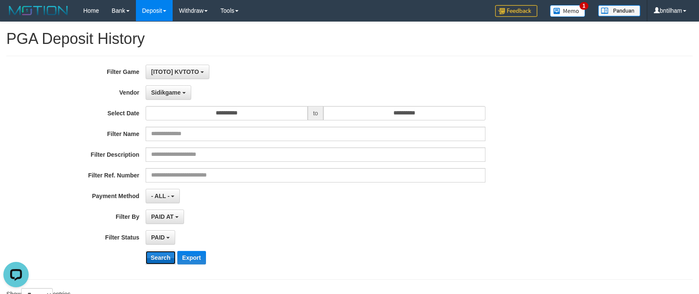
click at [162, 259] on button "Search" at bounding box center [161, 258] width 30 height 14
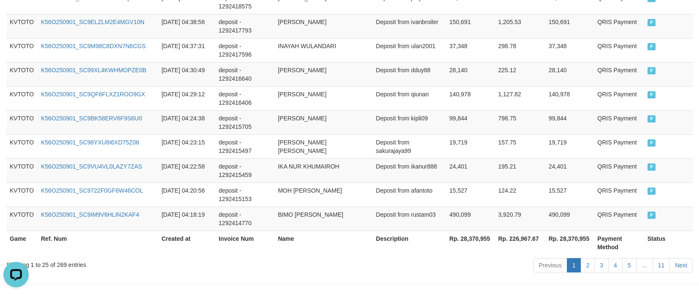
scroll to position [729, 0]
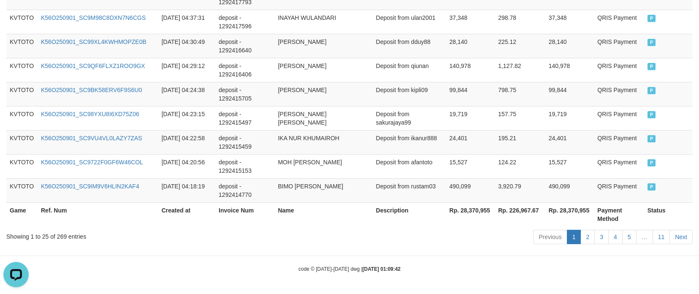
click at [59, 236] on div "Showing 1 to 25 of 269 entries" at bounding box center [145, 235] width 279 height 12
copy div "269"
click at [470, 211] on th "Rp. 28,370,955" at bounding box center [470, 214] width 49 height 24
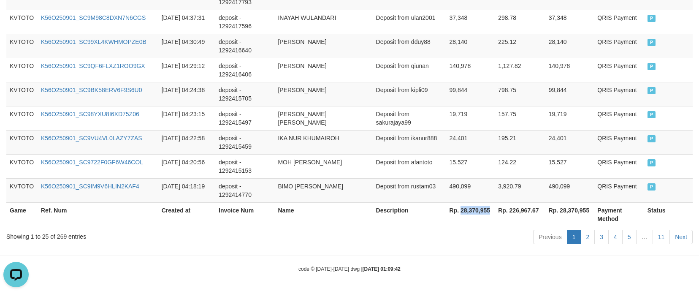
copy th "28,370,955"
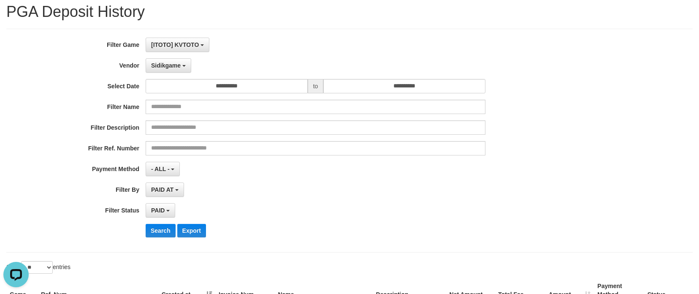
scroll to position [11, 0]
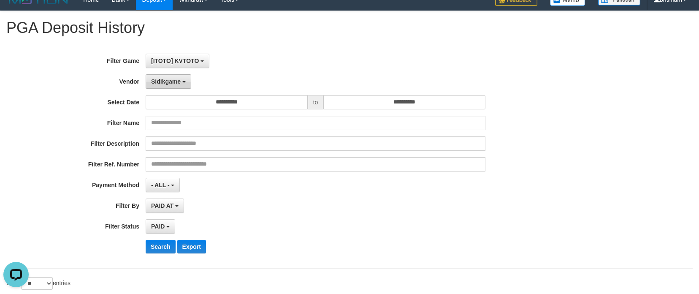
click at [170, 85] on button "Sidikgame" at bounding box center [169, 81] width 46 height 14
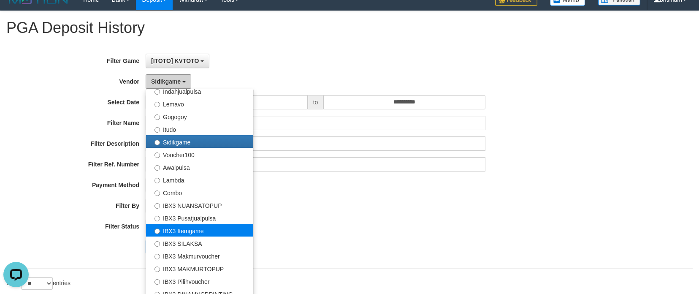
scroll to position [277, 0]
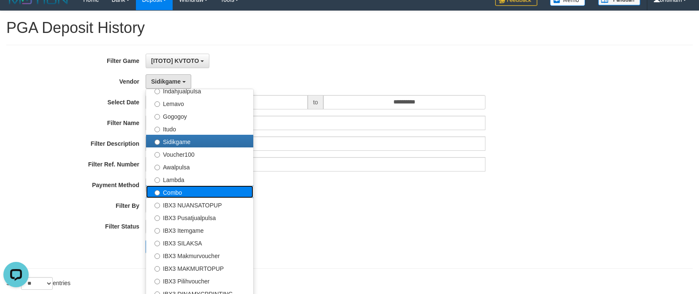
click at [171, 191] on label "Combo" at bounding box center [199, 191] width 107 height 13
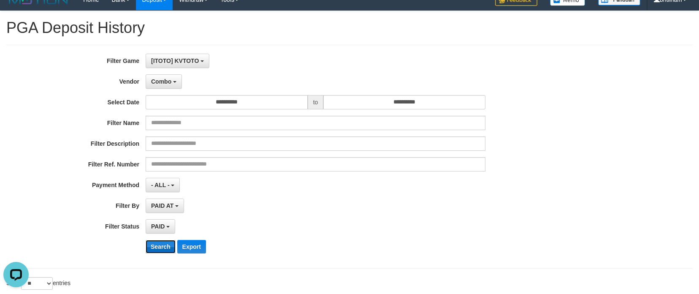
click at [158, 245] on button "Search" at bounding box center [161, 247] width 30 height 14
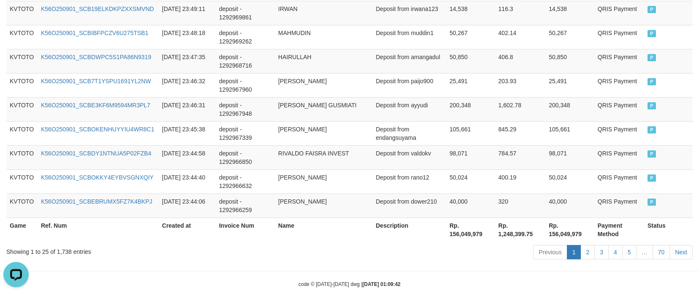
scroll to position [729, 0]
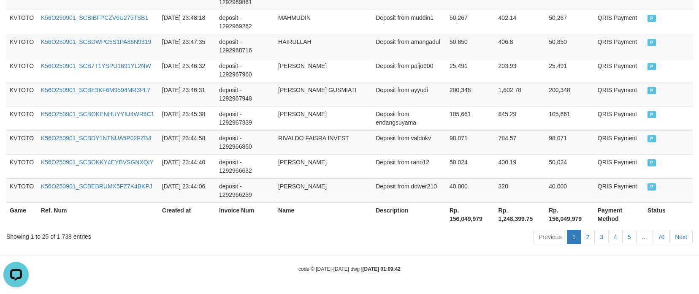
click at [63, 237] on div "Showing 1 to 25 of 1,738 entries" at bounding box center [145, 235] width 279 height 12
copy div "1,738"
click at [464, 220] on th "Rp. 156,049,979" at bounding box center [470, 214] width 49 height 24
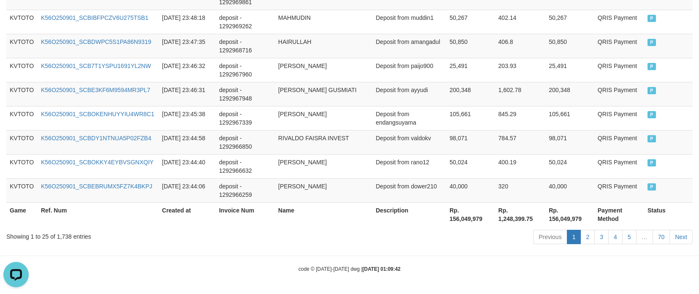
click at [238, 247] on div "Showing 1 to 25 of 1,738 entries Previous 1 2 3 4 5 … 70 Next" at bounding box center [349, 238] width 699 height 18
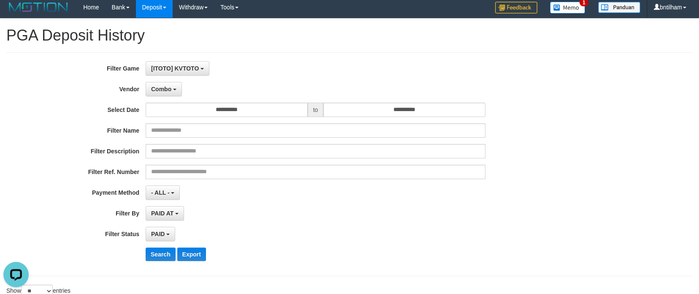
scroll to position [0, 0]
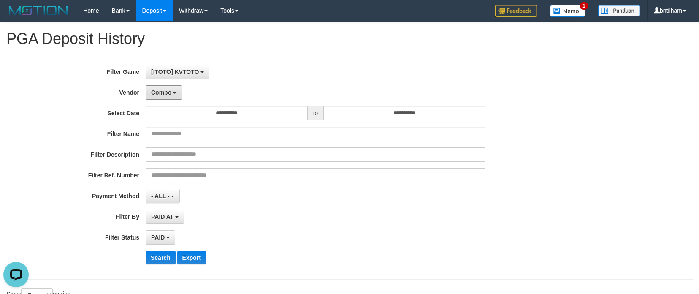
drag, startPoint x: 159, startPoint y: 98, endPoint x: 163, endPoint y: 100, distance: 4.7
click at [159, 98] on button "Combo" at bounding box center [164, 92] width 36 height 14
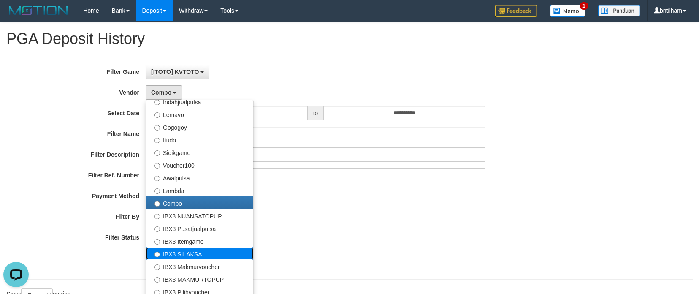
click at [171, 251] on label "IBX3 SILAKSA" at bounding box center [199, 253] width 107 height 13
select select "**********"
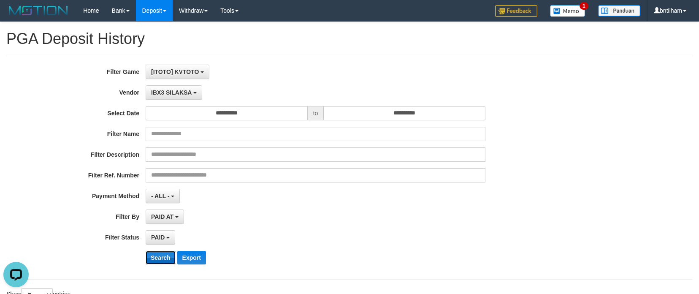
click at [154, 259] on button "Search" at bounding box center [161, 258] width 30 height 14
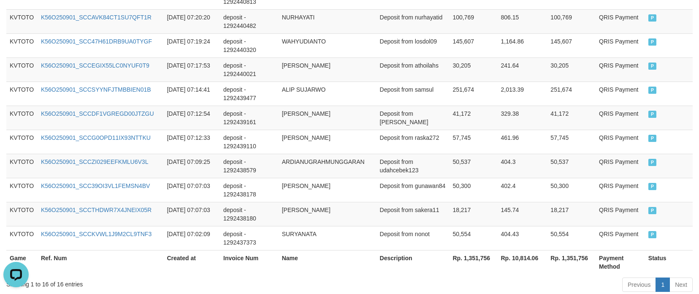
scroll to position [512, 0]
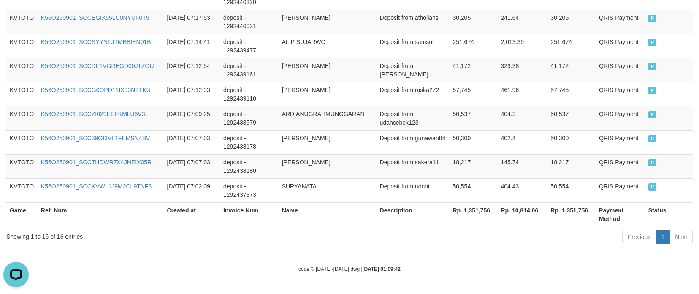
click at [60, 234] on div "Showing 1 to 16 of 16 entries" at bounding box center [145, 235] width 279 height 12
click at [274, 229] on div "Showing 1 to 16 of 16 entries" at bounding box center [145, 235] width 279 height 12
click at [466, 212] on th "Rp. 1,351,756" at bounding box center [473, 214] width 48 height 24
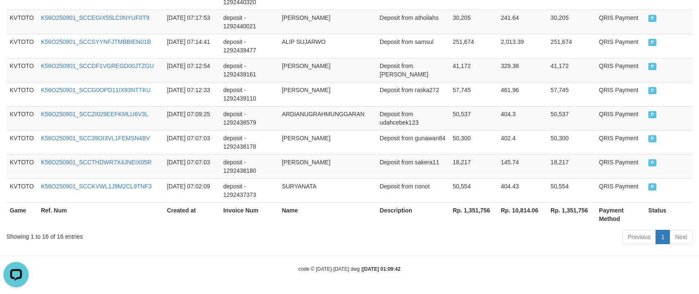
click at [175, 225] on div "Show ** ** ** *** entries Game Ref. Num Created at Invoice Num Name Description…" at bounding box center [349, 11] width 687 height 471
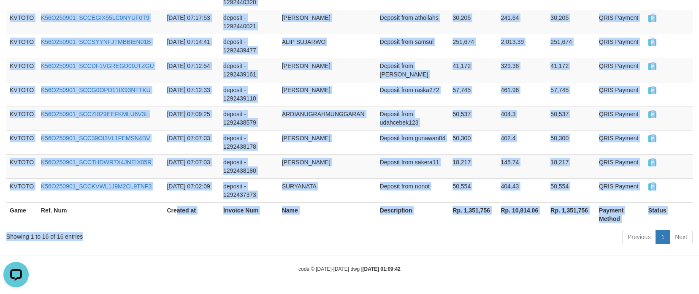
click at [166, 235] on div "Showing 1 to 16 of 16 entries" at bounding box center [145, 235] width 279 height 12
